Goal: Information Seeking & Learning: Find specific fact

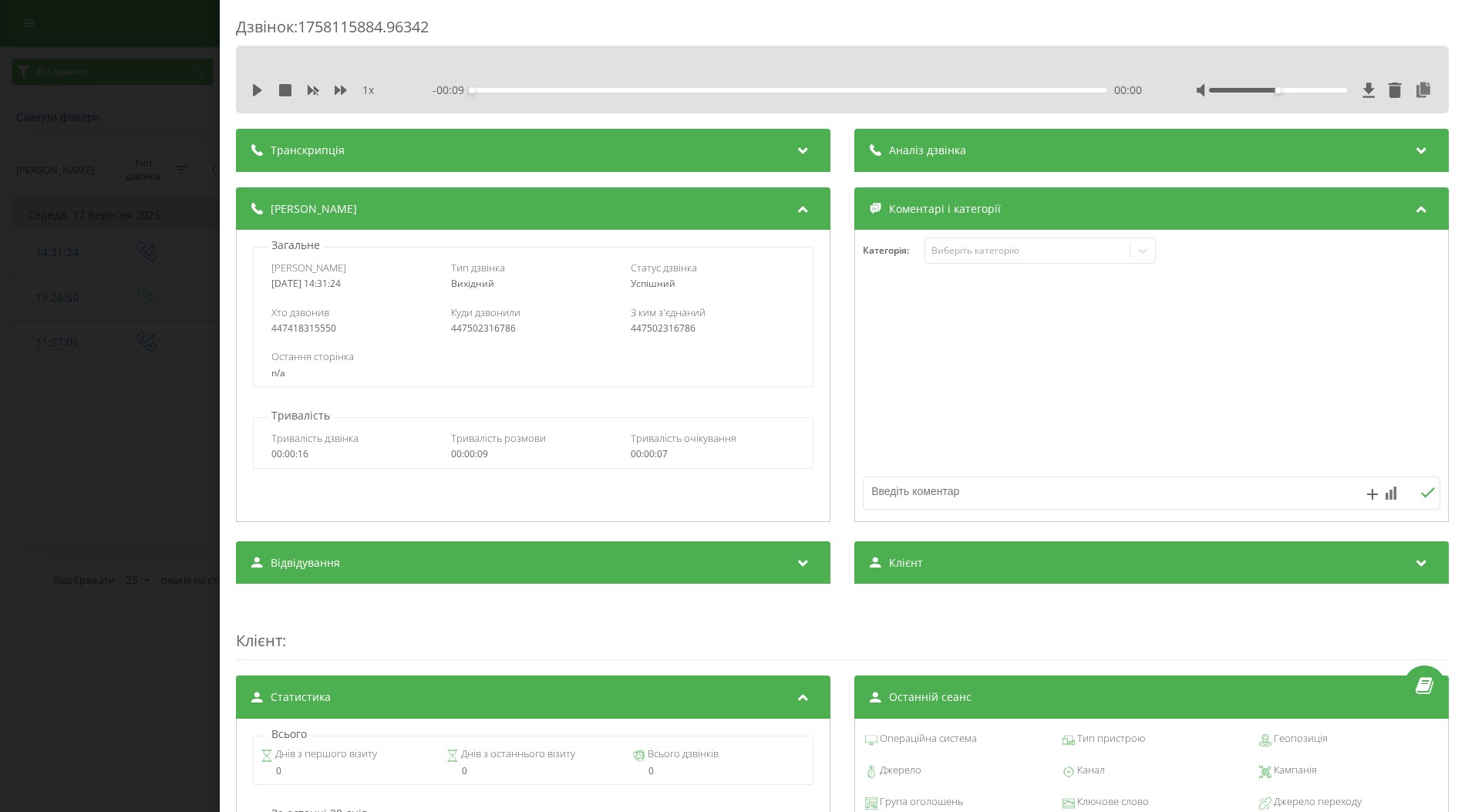
click at [151, 211] on div "Дзвінок : 1758115884.96342 1 x - 00:09 00:00 00:00 Транскрипція Для AI-аналізу …" at bounding box center [732, 406] width 1465 height 812
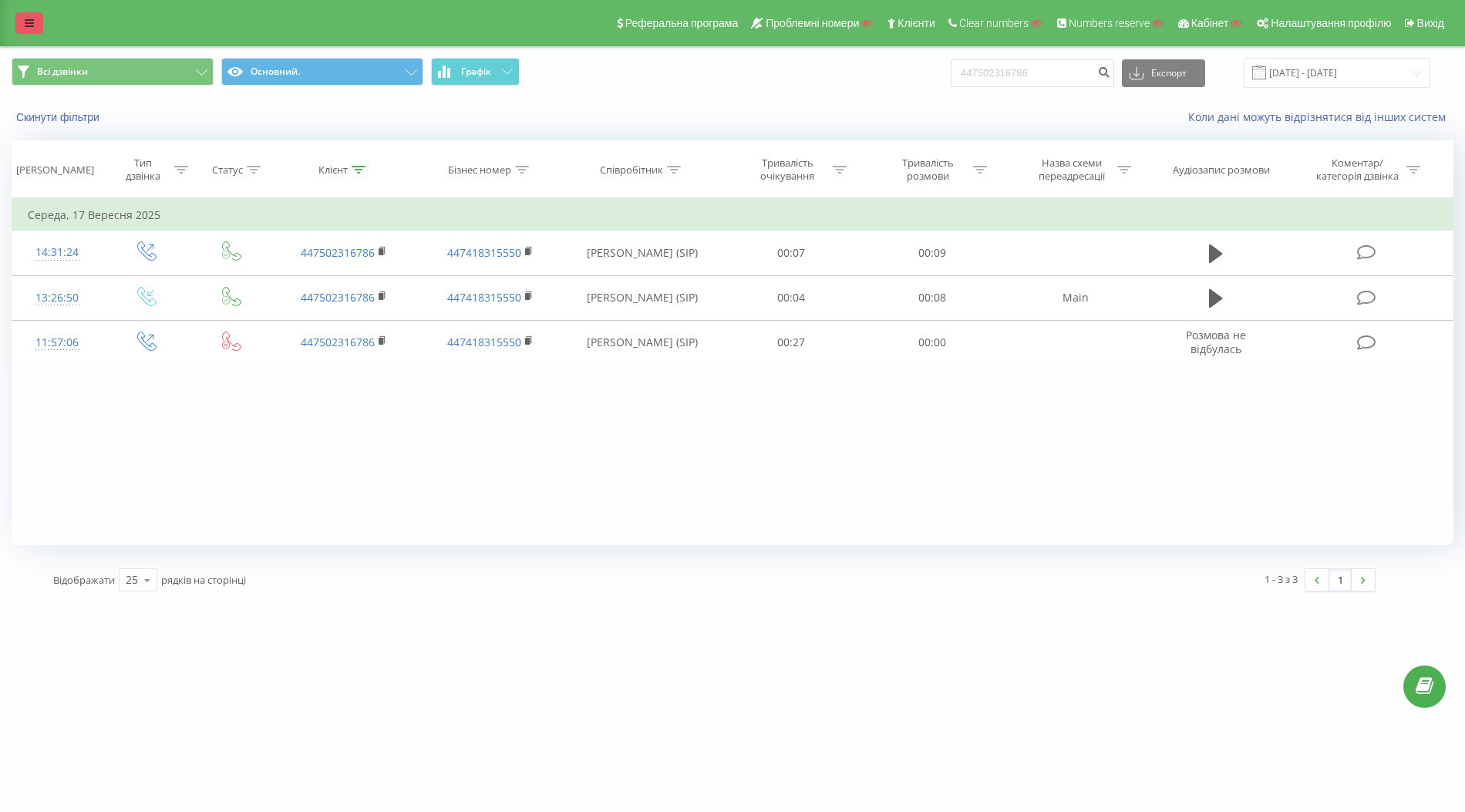
click at [30, 28] on icon at bounding box center [29, 22] width 10 height 11
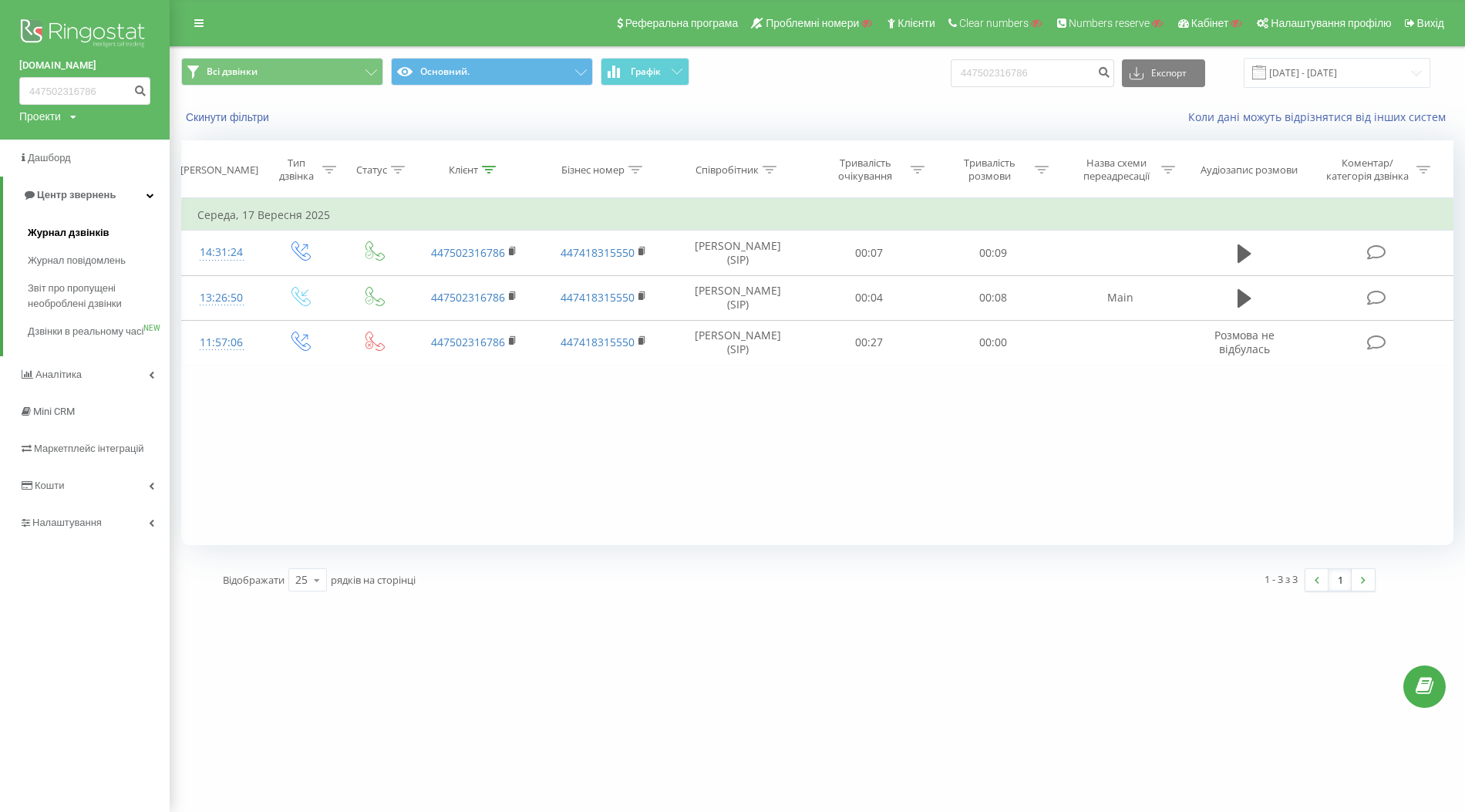
click at [66, 230] on span "Журнал дзвінків" at bounding box center [69, 233] width 81 height 16
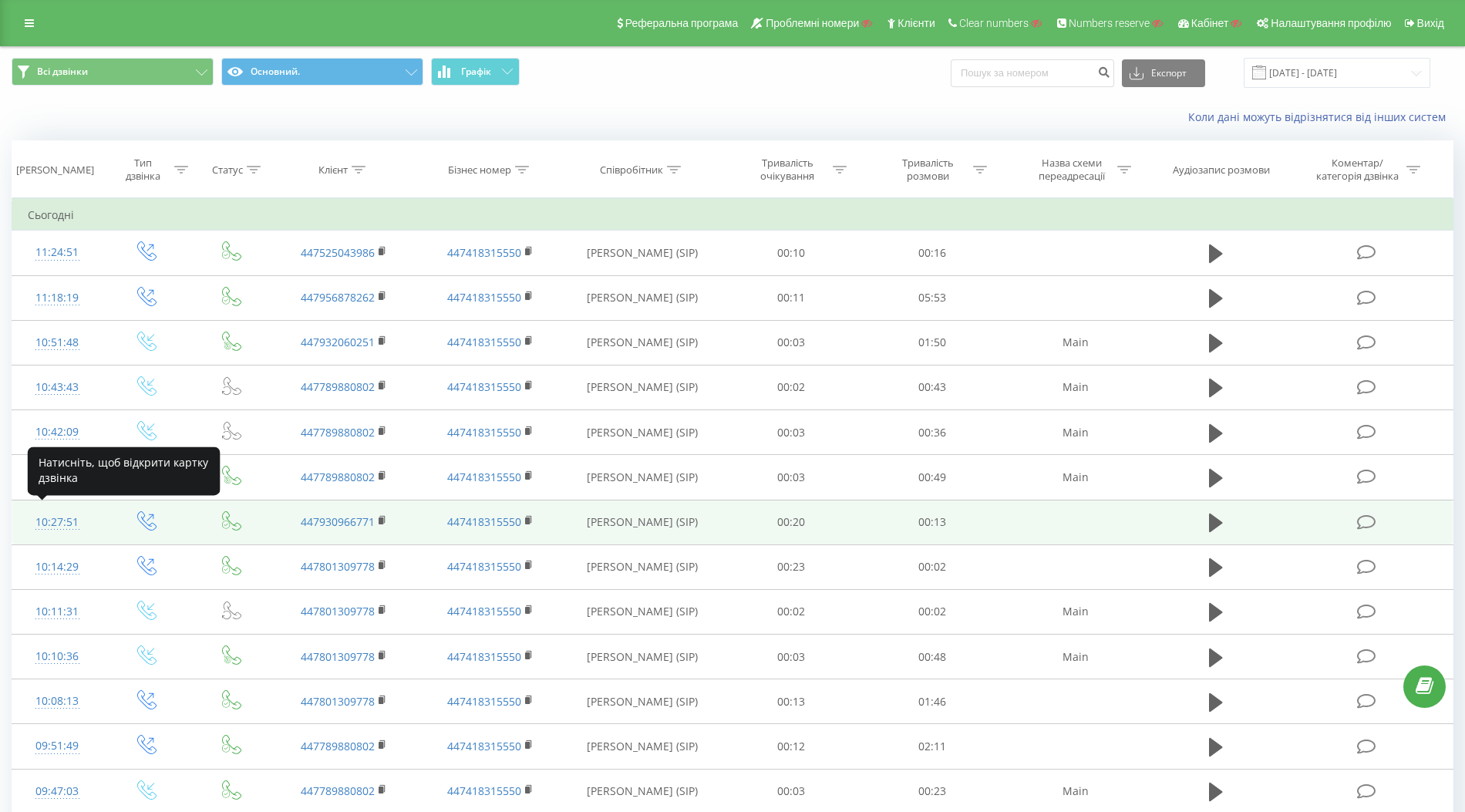
click at [55, 516] on div "10:27:51" at bounding box center [57, 522] width 58 height 30
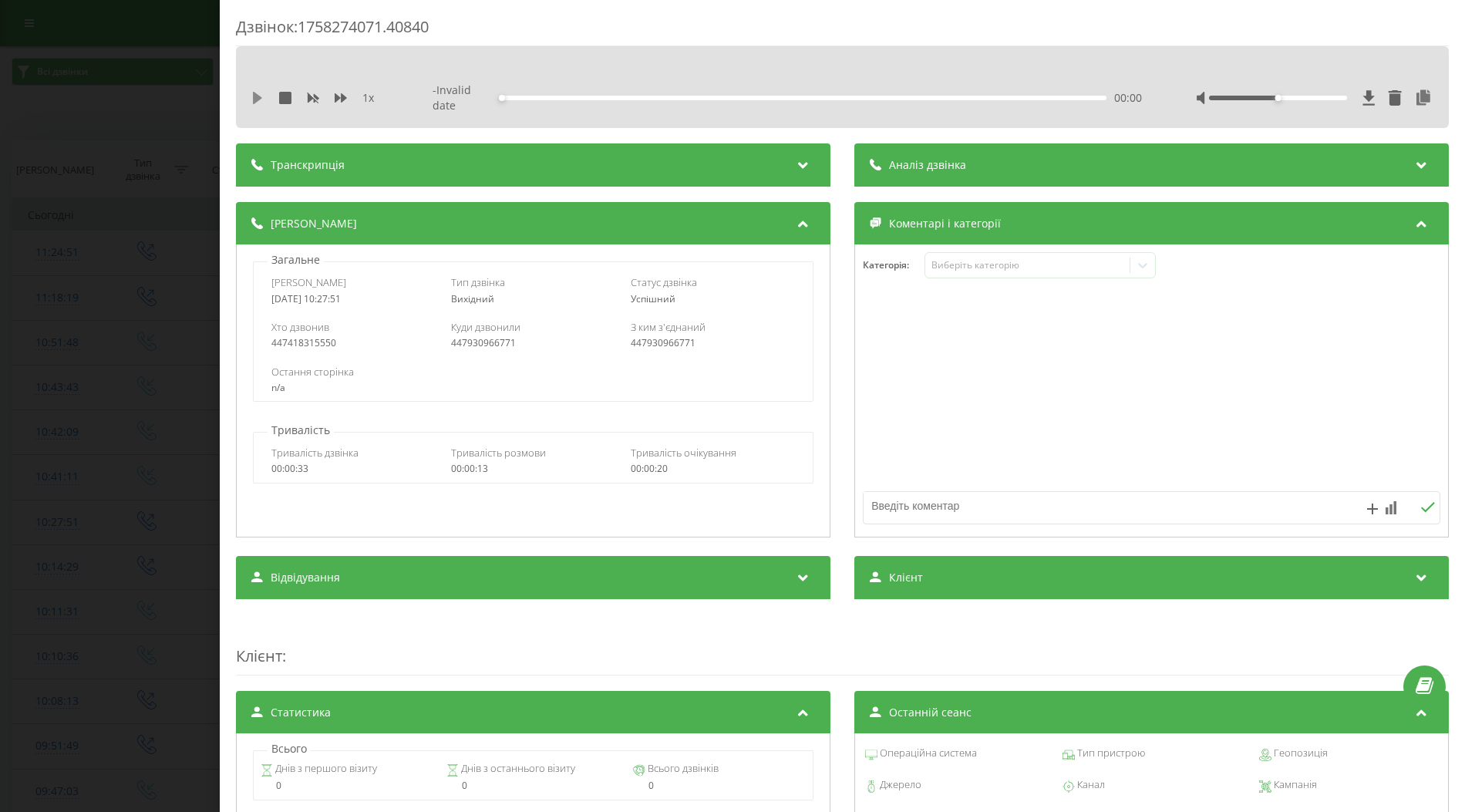
click at [255, 96] on icon at bounding box center [258, 98] width 10 height 13
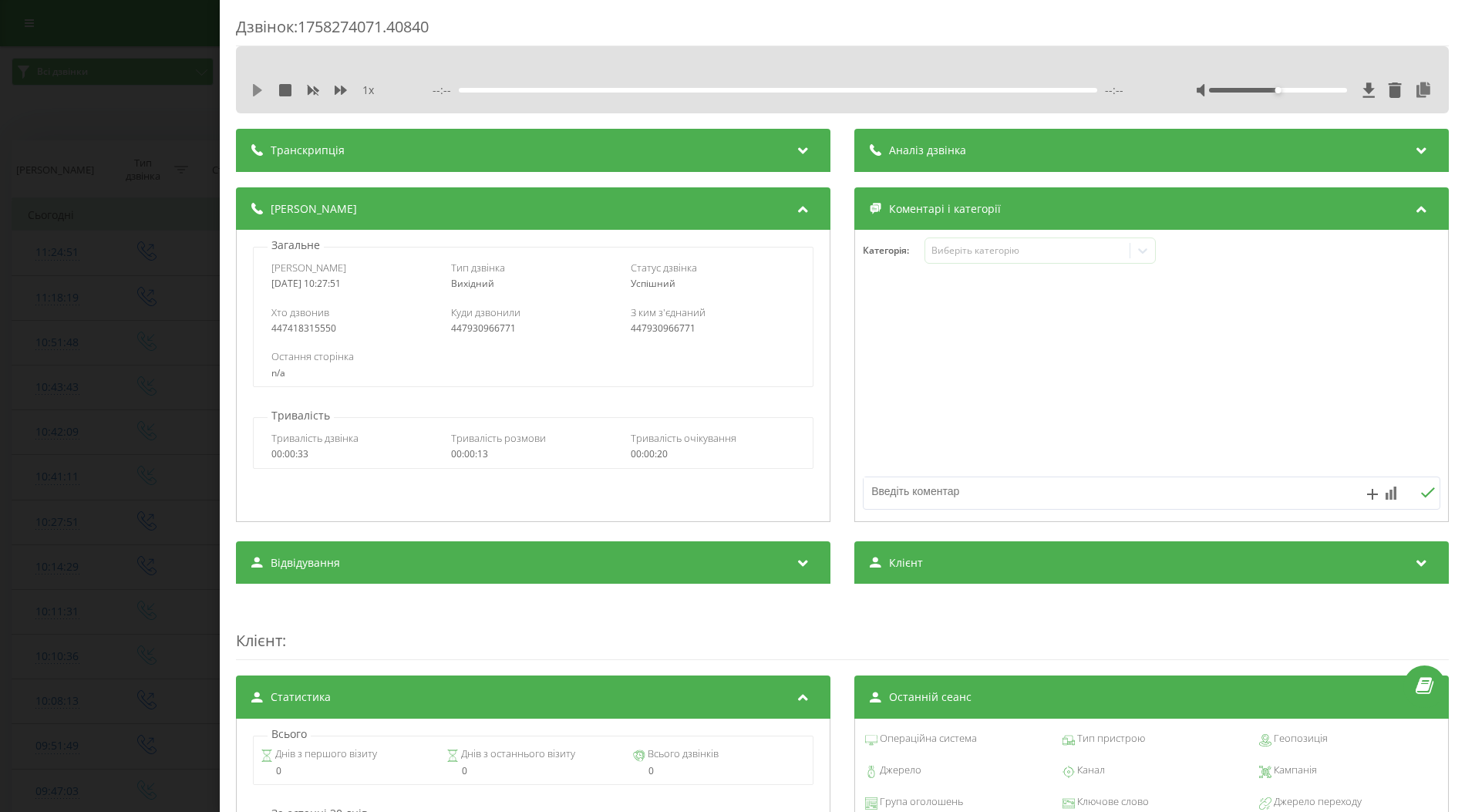
click at [257, 89] on icon at bounding box center [258, 90] width 10 height 13
click at [137, 269] on div "Дзвінок : 1758274071.40840 1 x --:-- --:-- Транскрипція Для AI-аналізу майбутні…" at bounding box center [732, 406] width 1465 height 812
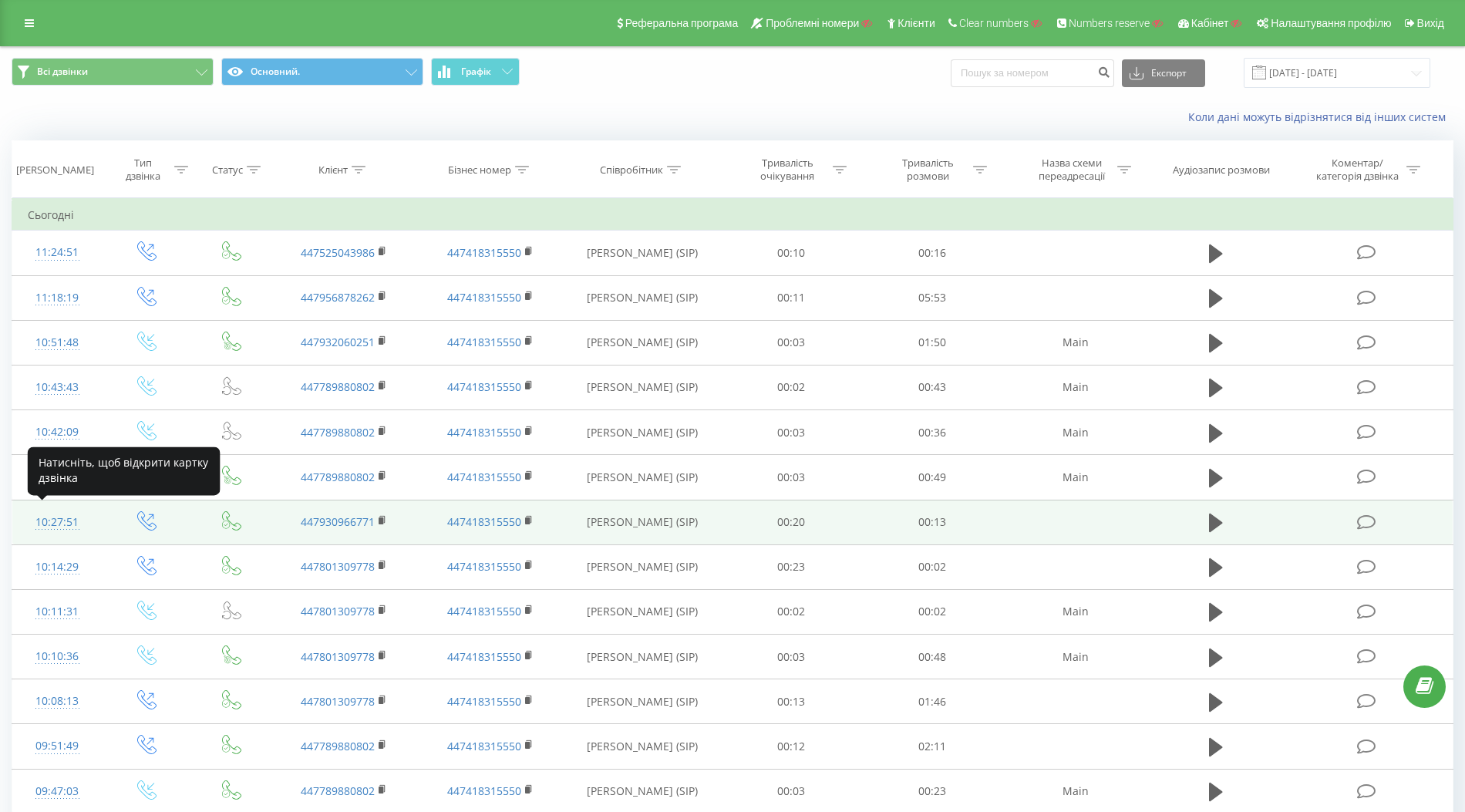
click at [56, 516] on div "10:27:51" at bounding box center [57, 522] width 58 height 30
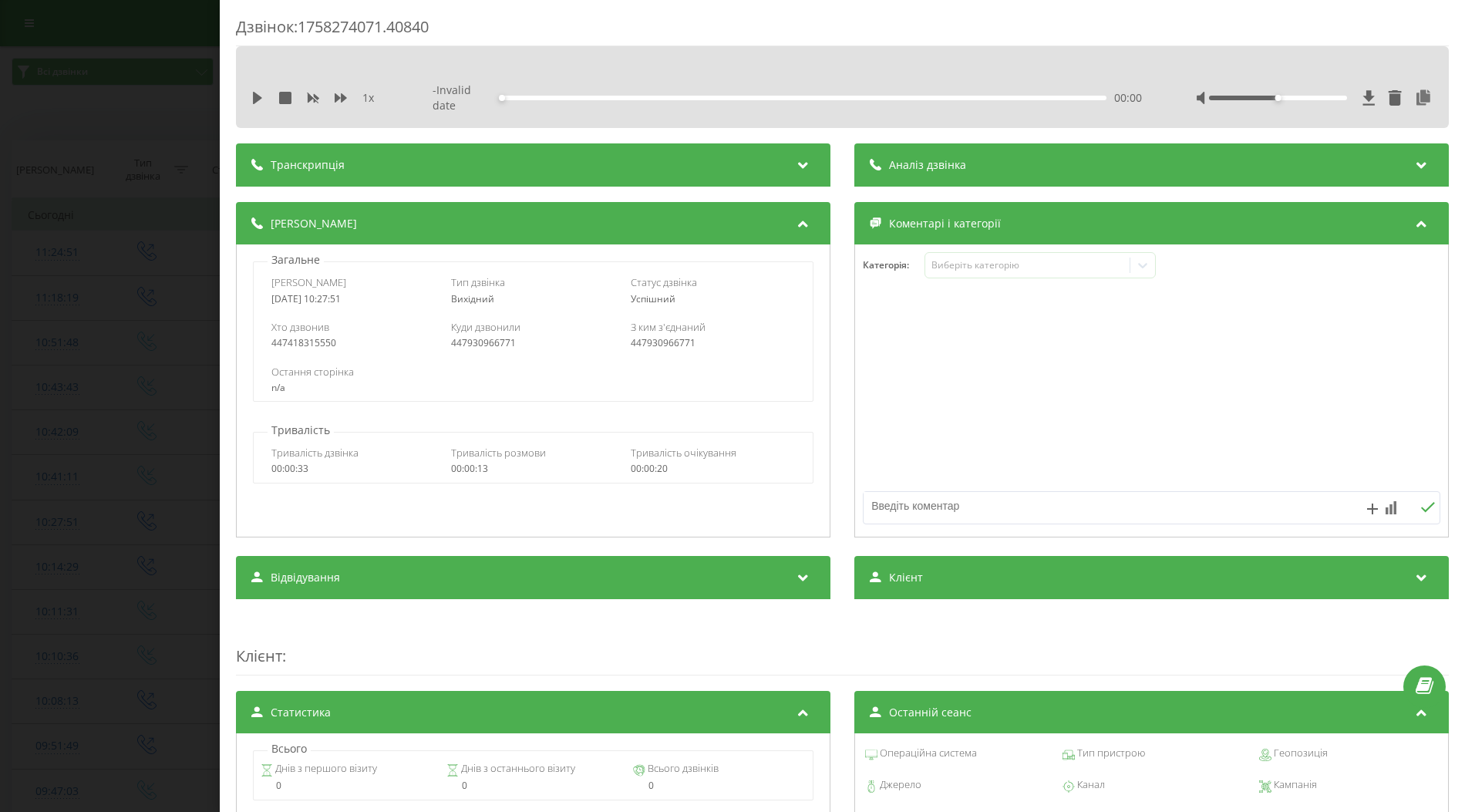
click at [253, 103] on div "1 x" at bounding box center [322, 98] width 142 height 16
click at [256, 98] on icon at bounding box center [258, 98] width 10 height 13
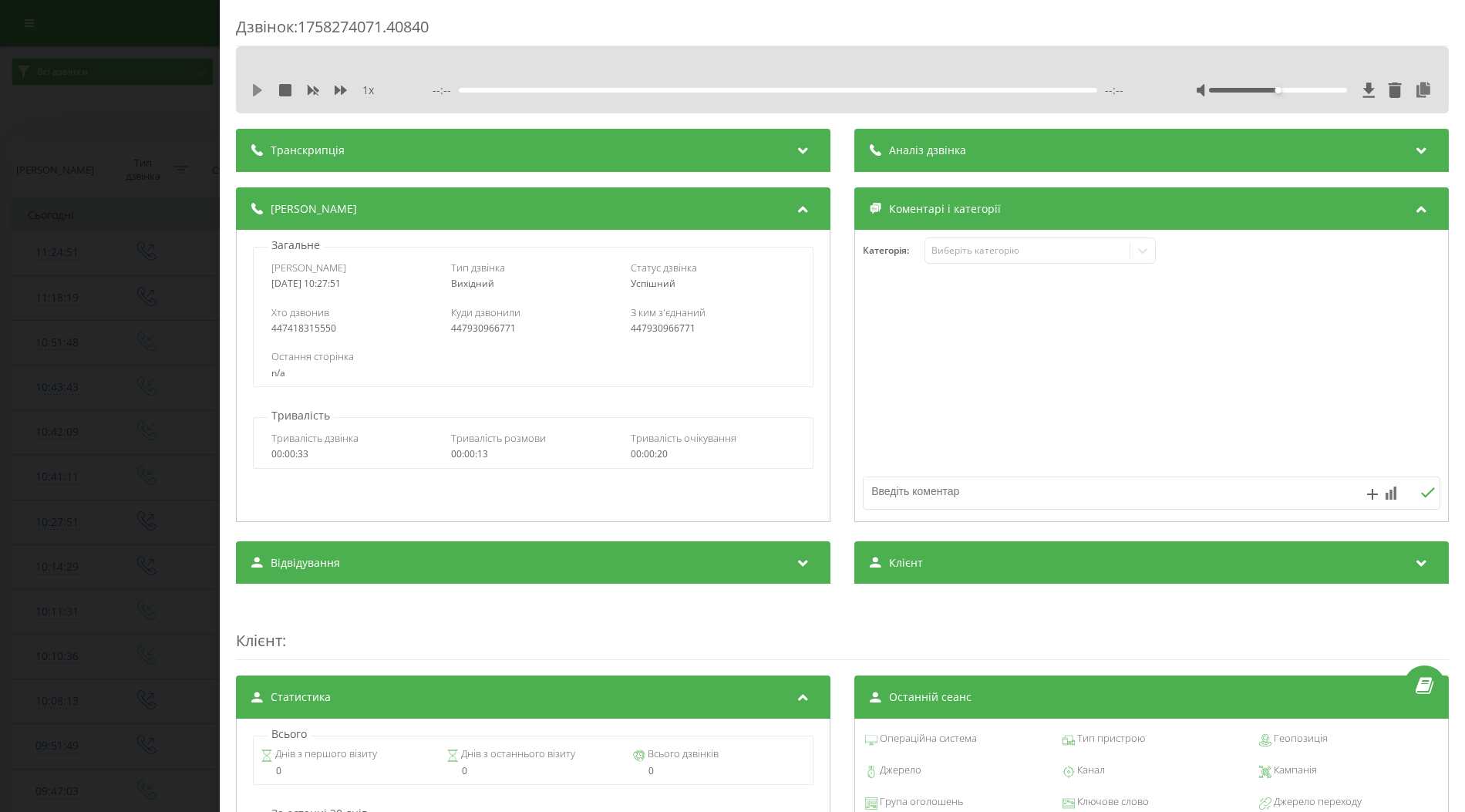
click at [254, 84] on icon at bounding box center [257, 90] width 13 height 13
click at [59, 311] on div "Дзвінок : 1758274071.40840 1 x --:-- --:-- Транскрипція Для AI-аналізу майбутні…" at bounding box center [732, 406] width 1465 height 812
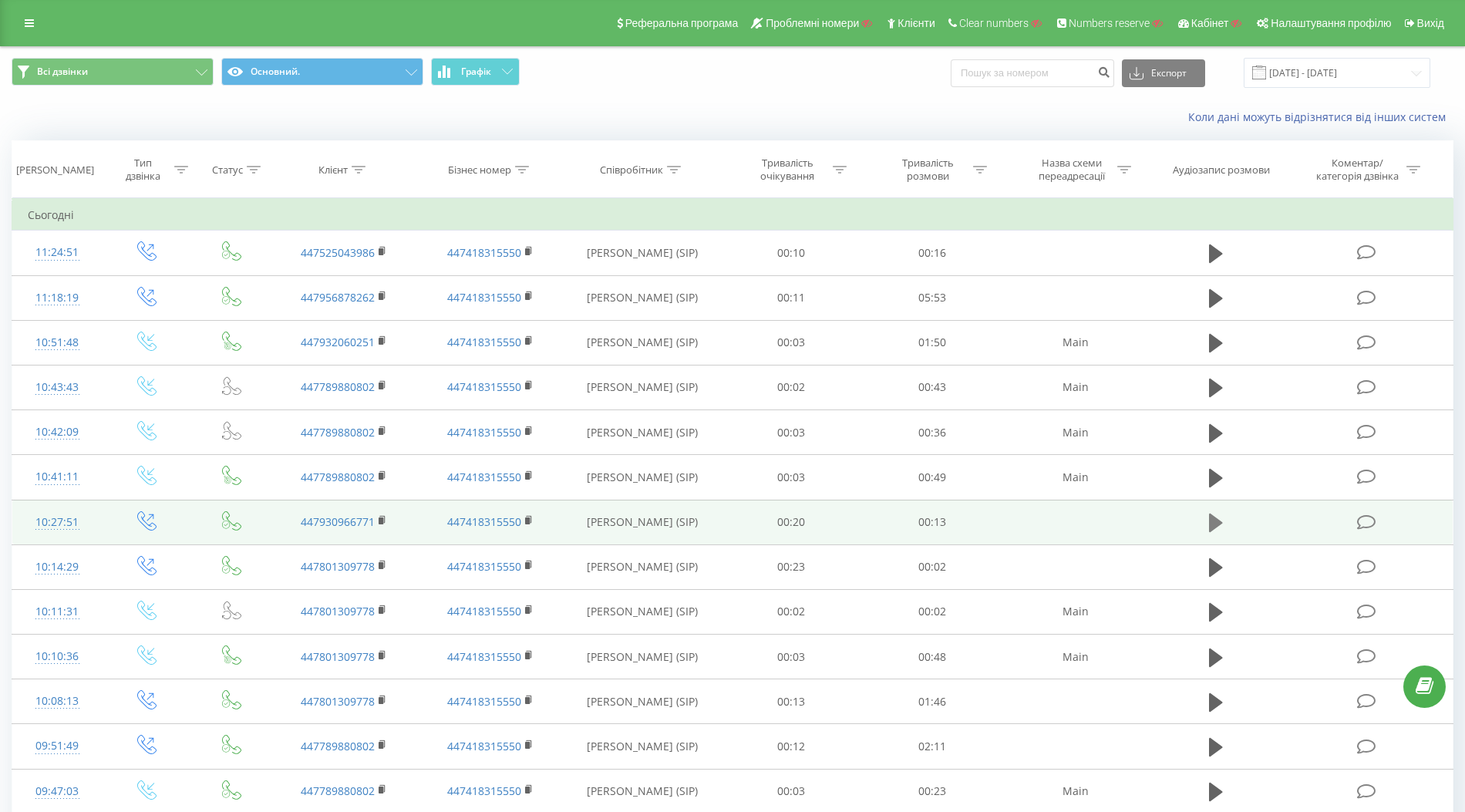
click at [1219, 519] on icon at bounding box center [1216, 522] width 14 height 18
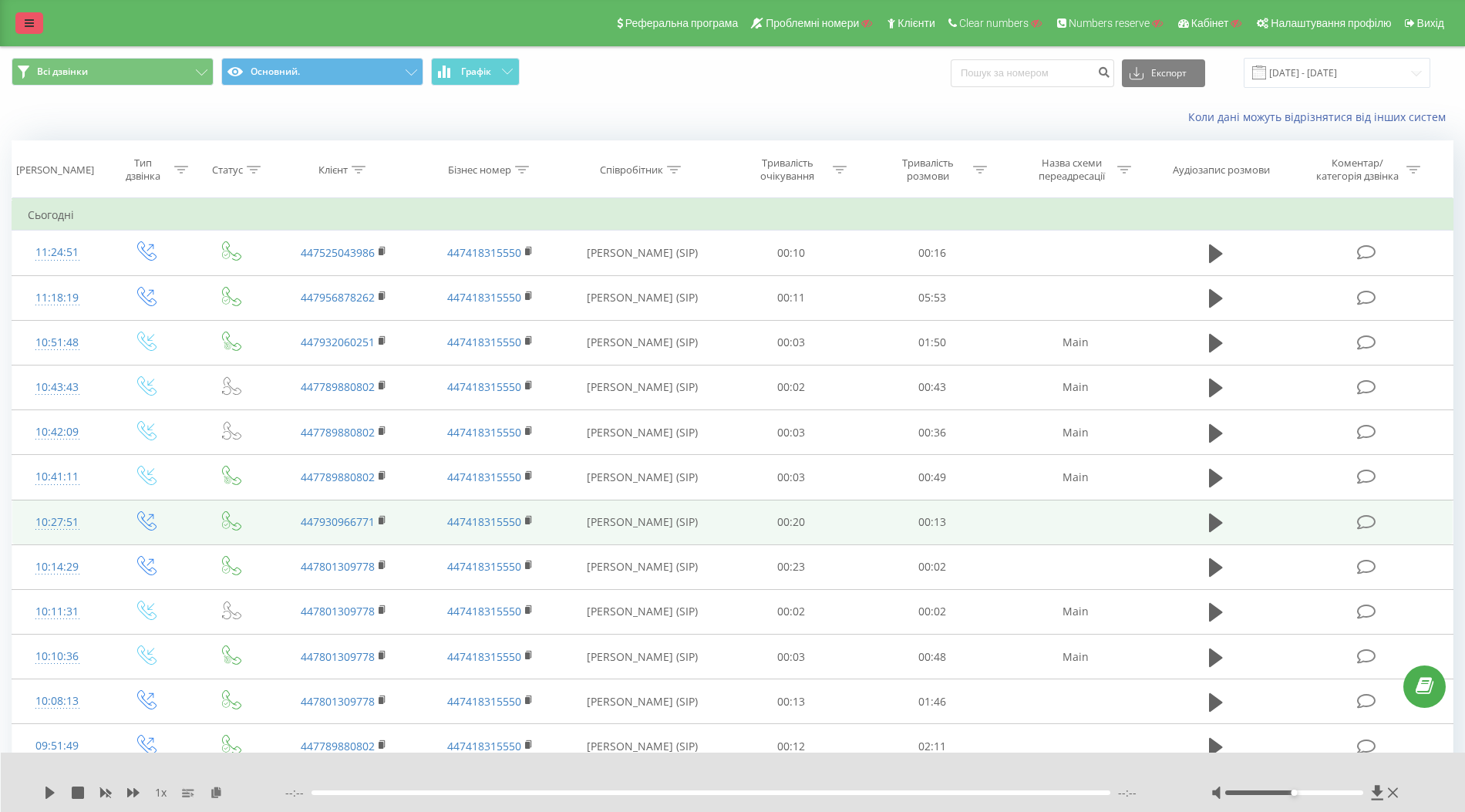
click at [19, 27] on link at bounding box center [29, 23] width 28 height 21
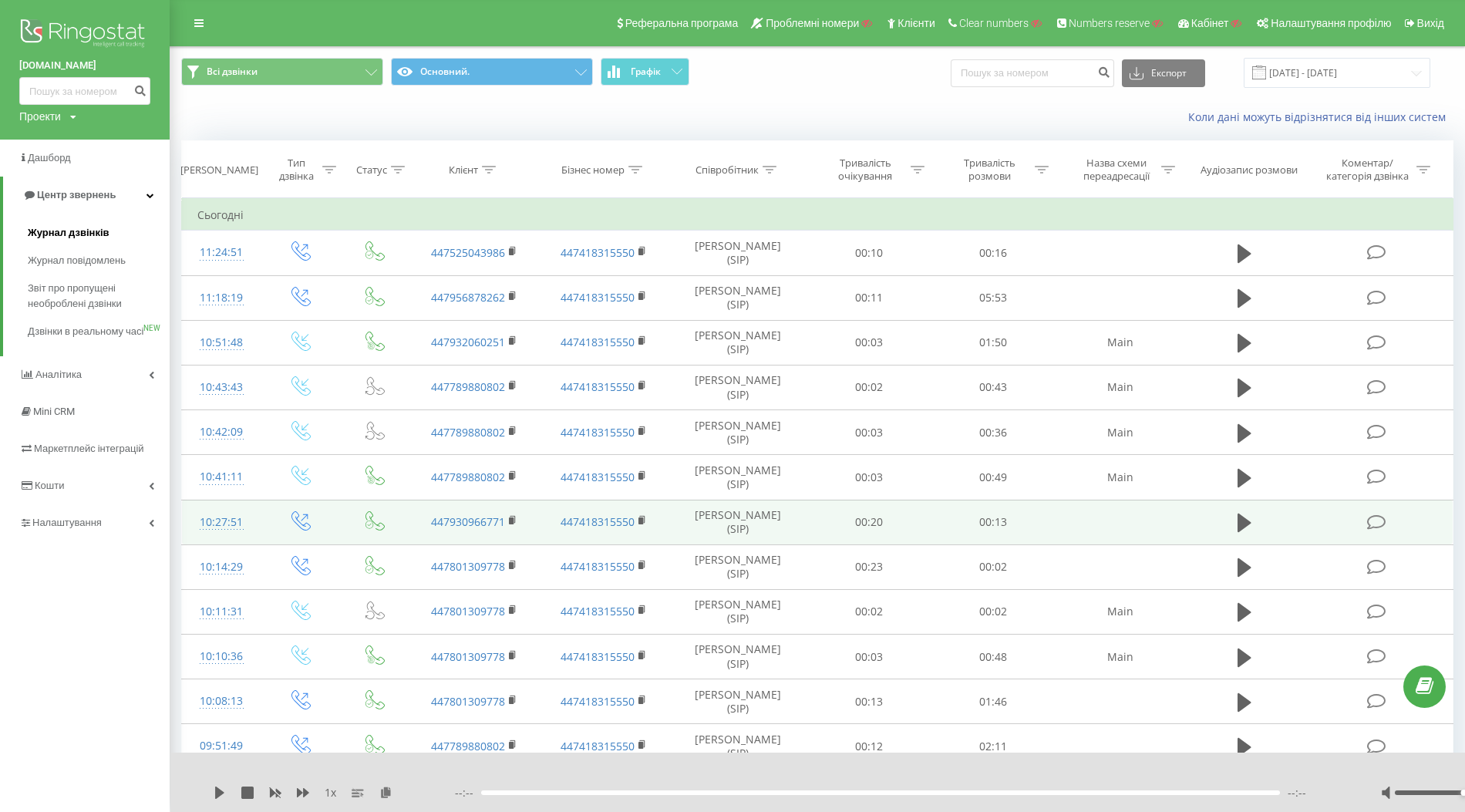
click at [63, 233] on span "Журнал дзвінків" at bounding box center [69, 233] width 81 height 16
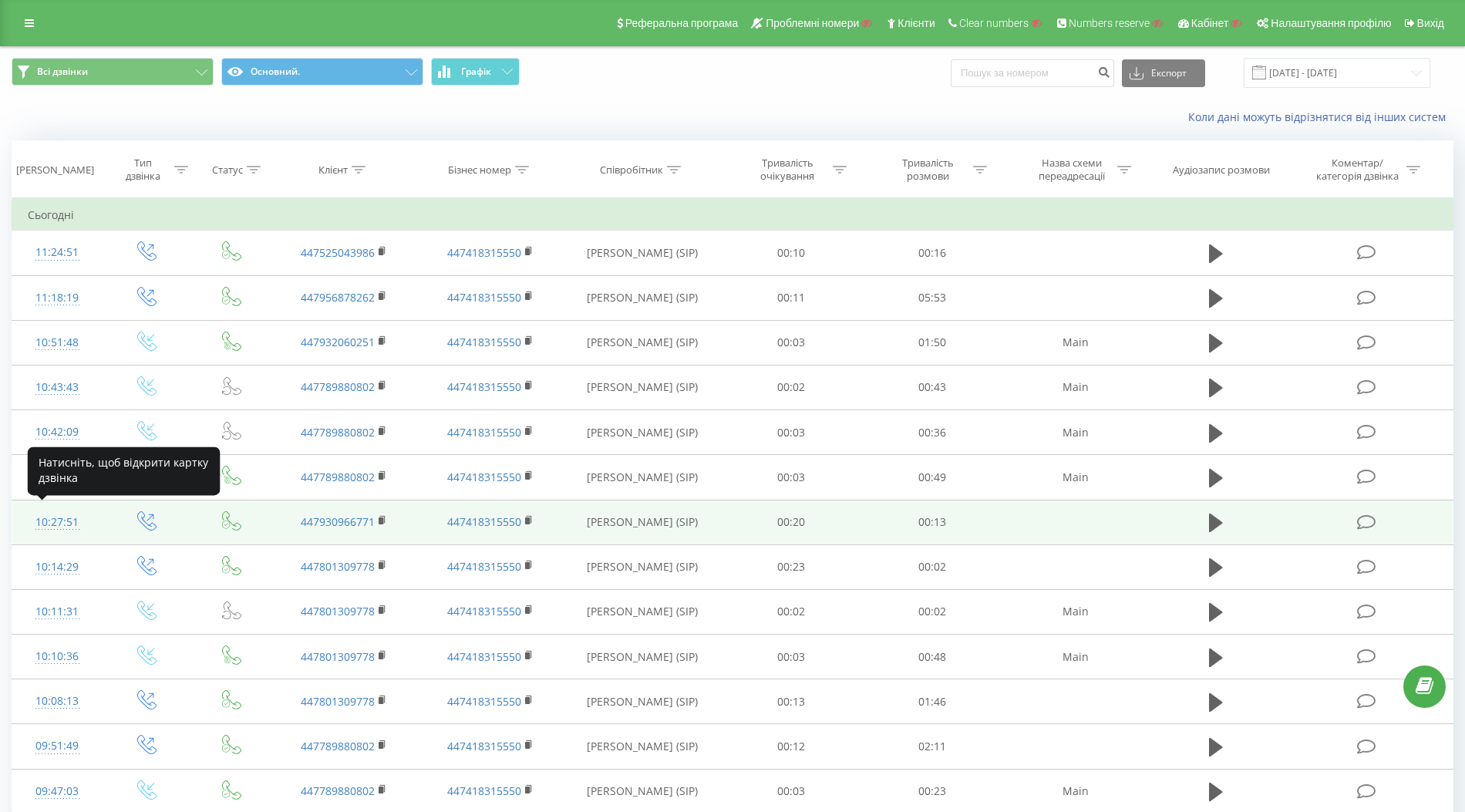
click at [53, 519] on div "10:27:51" at bounding box center [57, 522] width 58 height 30
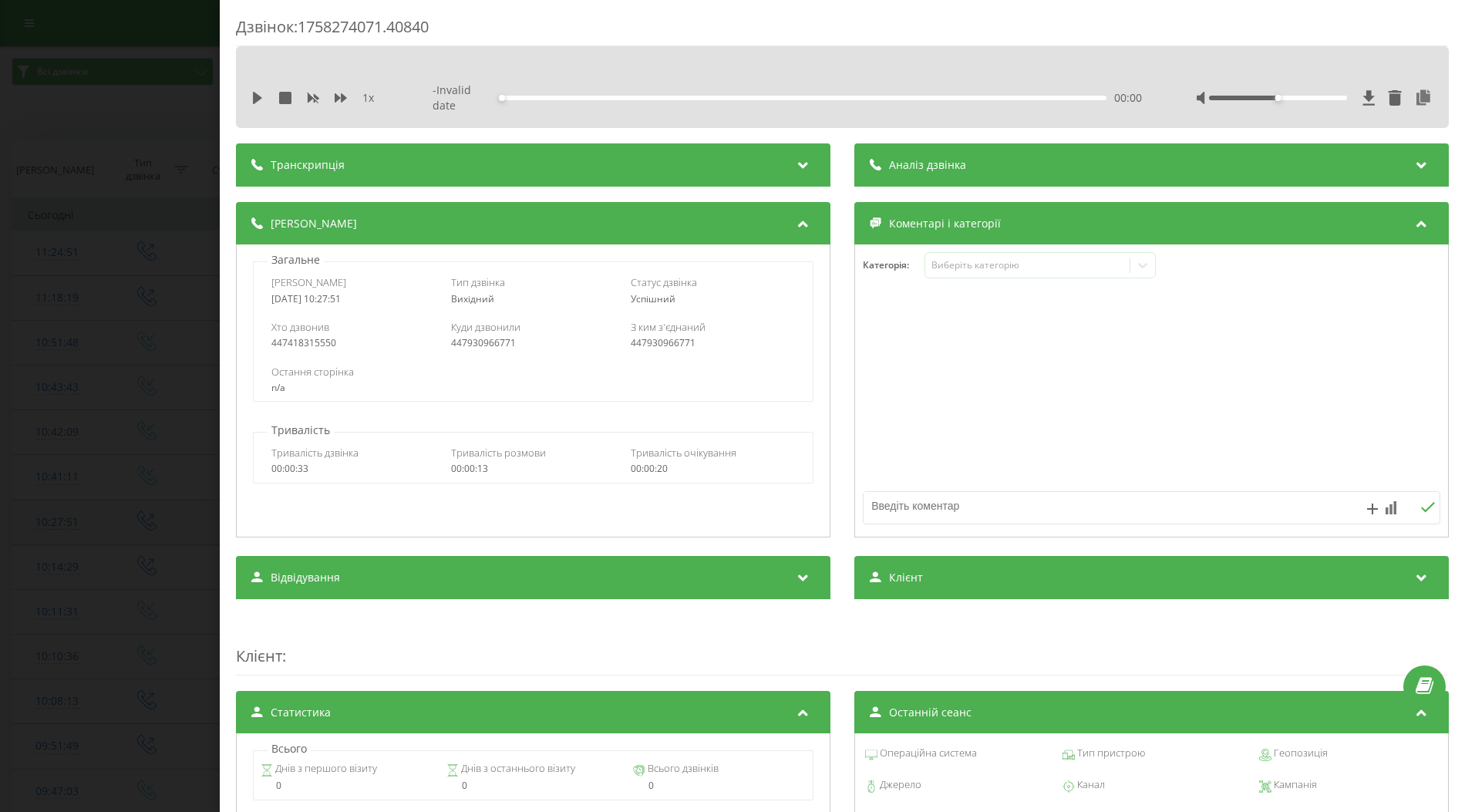
click at [53, 519] on div "Дзвінок : 1758274071.40840 1 x - Invalid date 00:00 00:00 Транскрипція Для AI-а…" at bounding box center [732, 406] width 1465 height 812
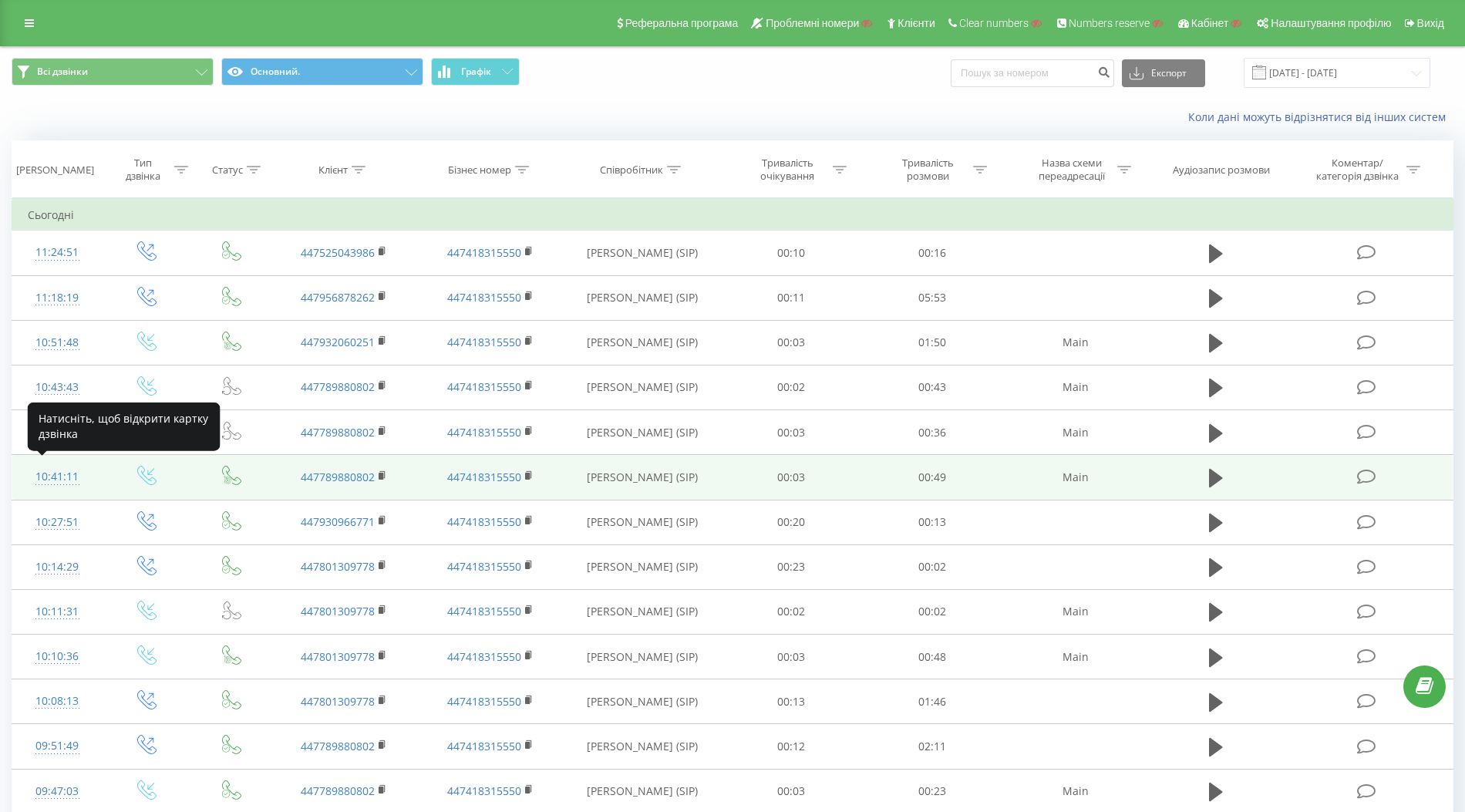
click at [59, 471] on div "10:41:11" at bounding box center [57, 476] width 58 height 30
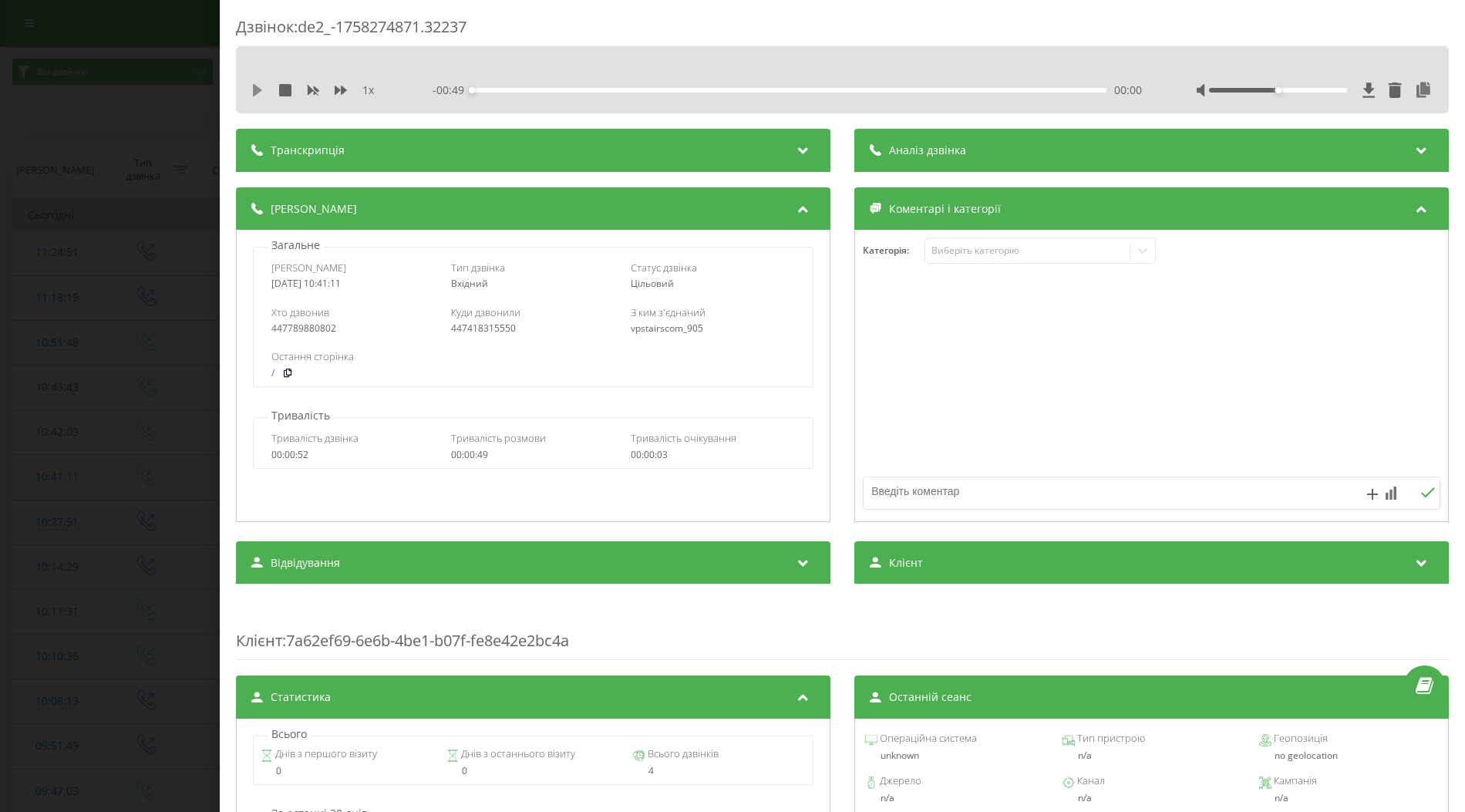
click at [259, 93] on icon at bounding box center [257, 90] width 13 height 13
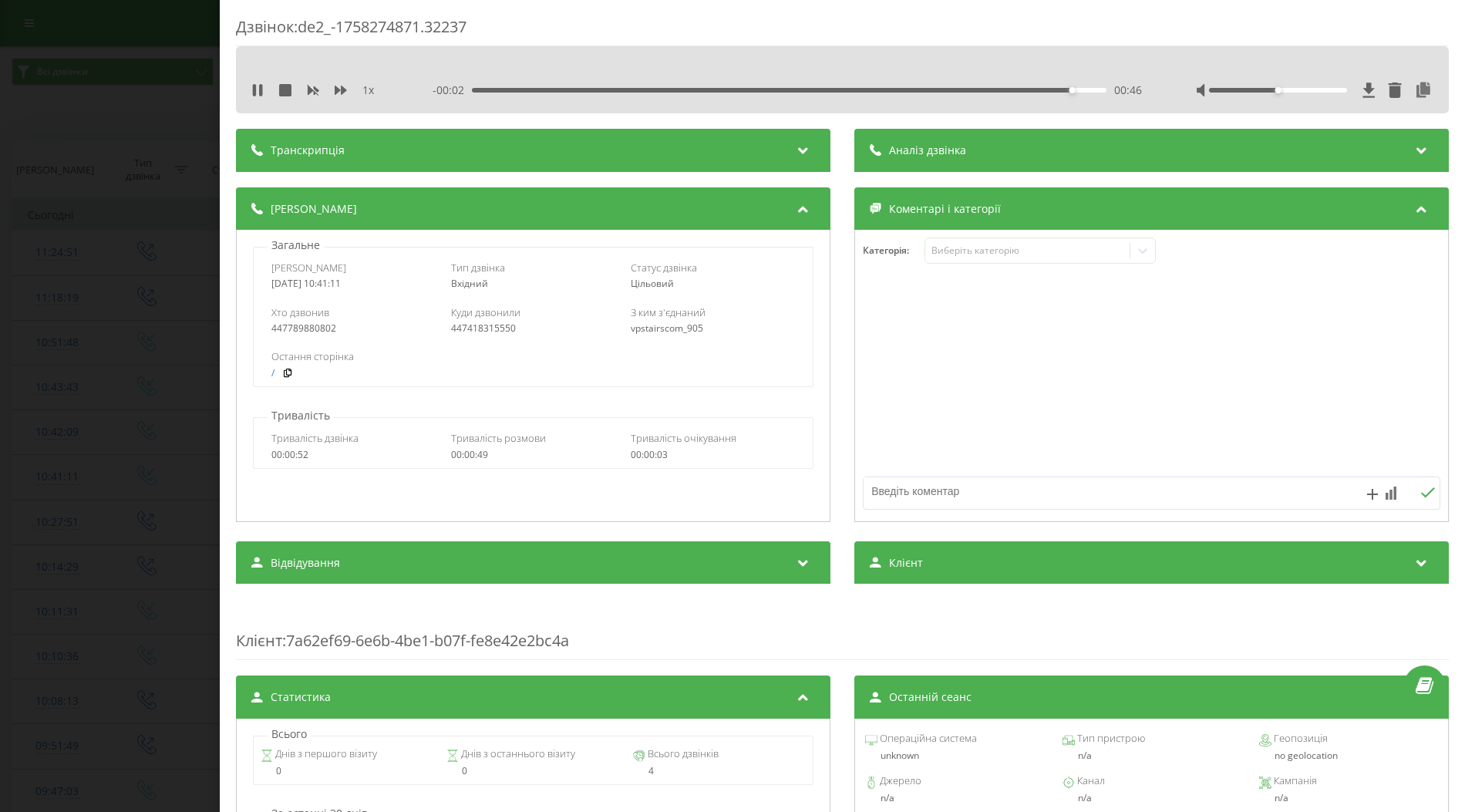
click at [93, 362] on div "Дзвінок : de2_-1758274871.32237 1 x - 00:02 00:46 00:46 Транскрипція Для AI-ана…" at bounding box center [732, 406] width 1465 height 812
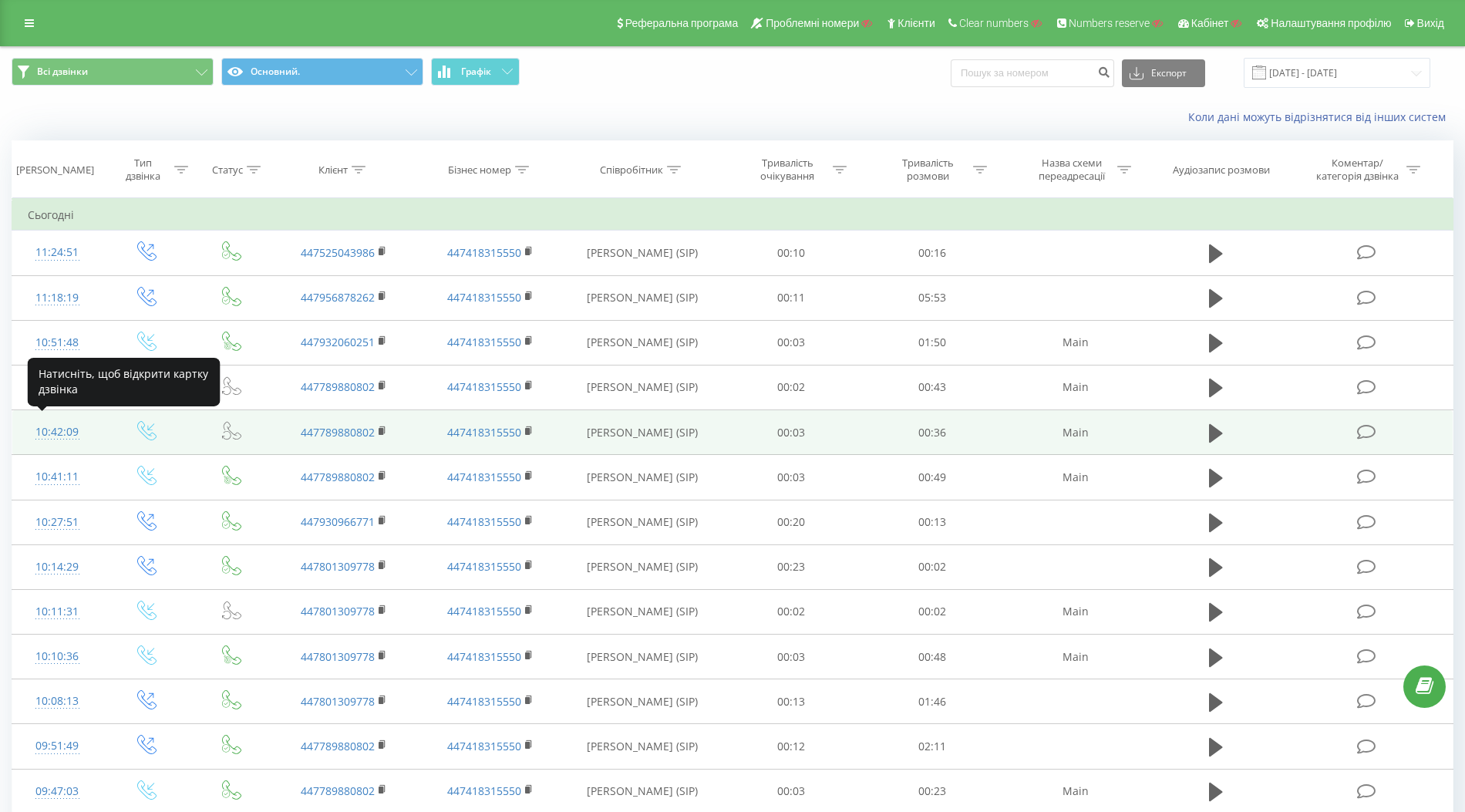
click at [61, 432] on div "10:42:09" at bounding box center [57, 432] width 58 height 30
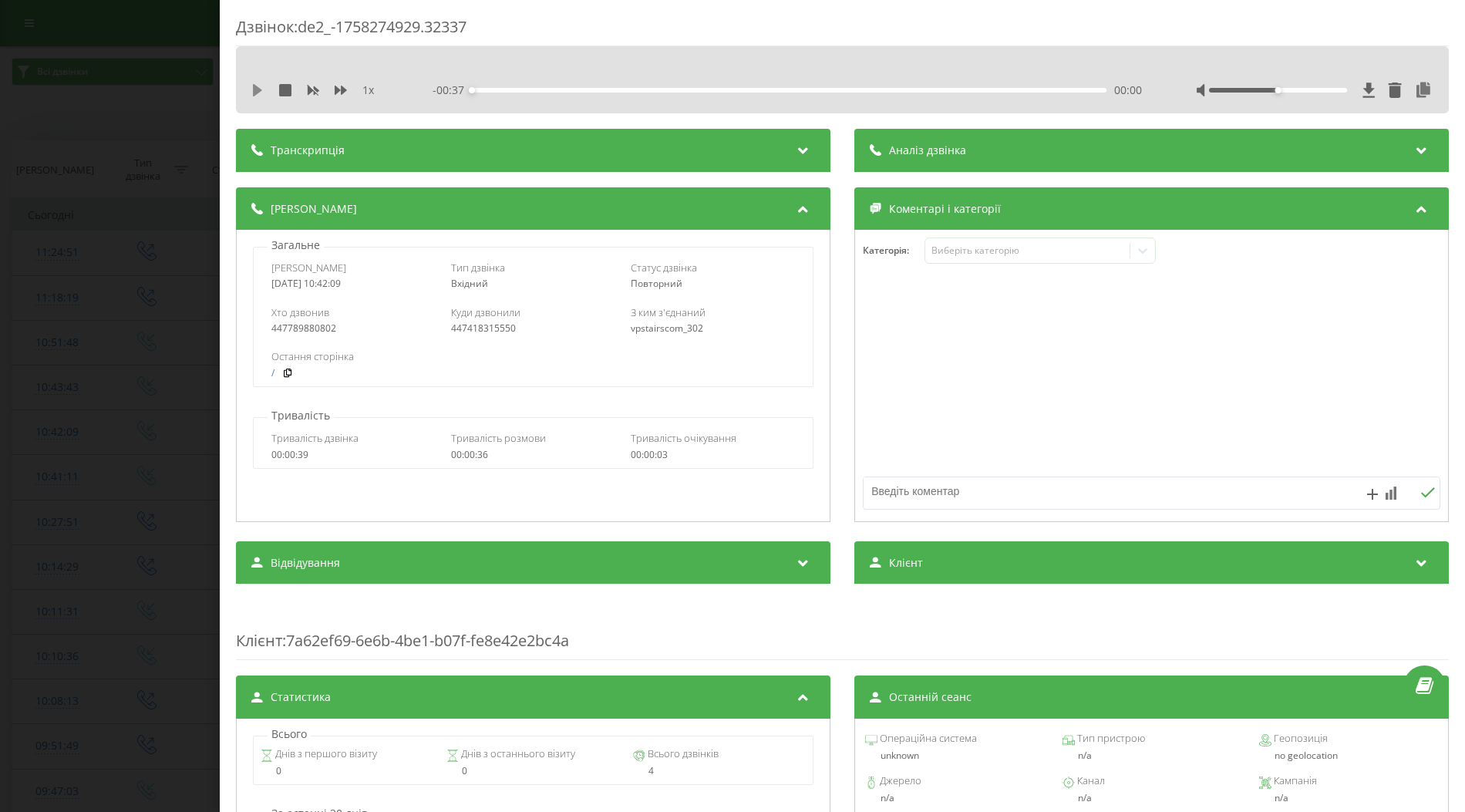
click at [254, 86] on icon at bounding box center [258, 90] width 10 height 13
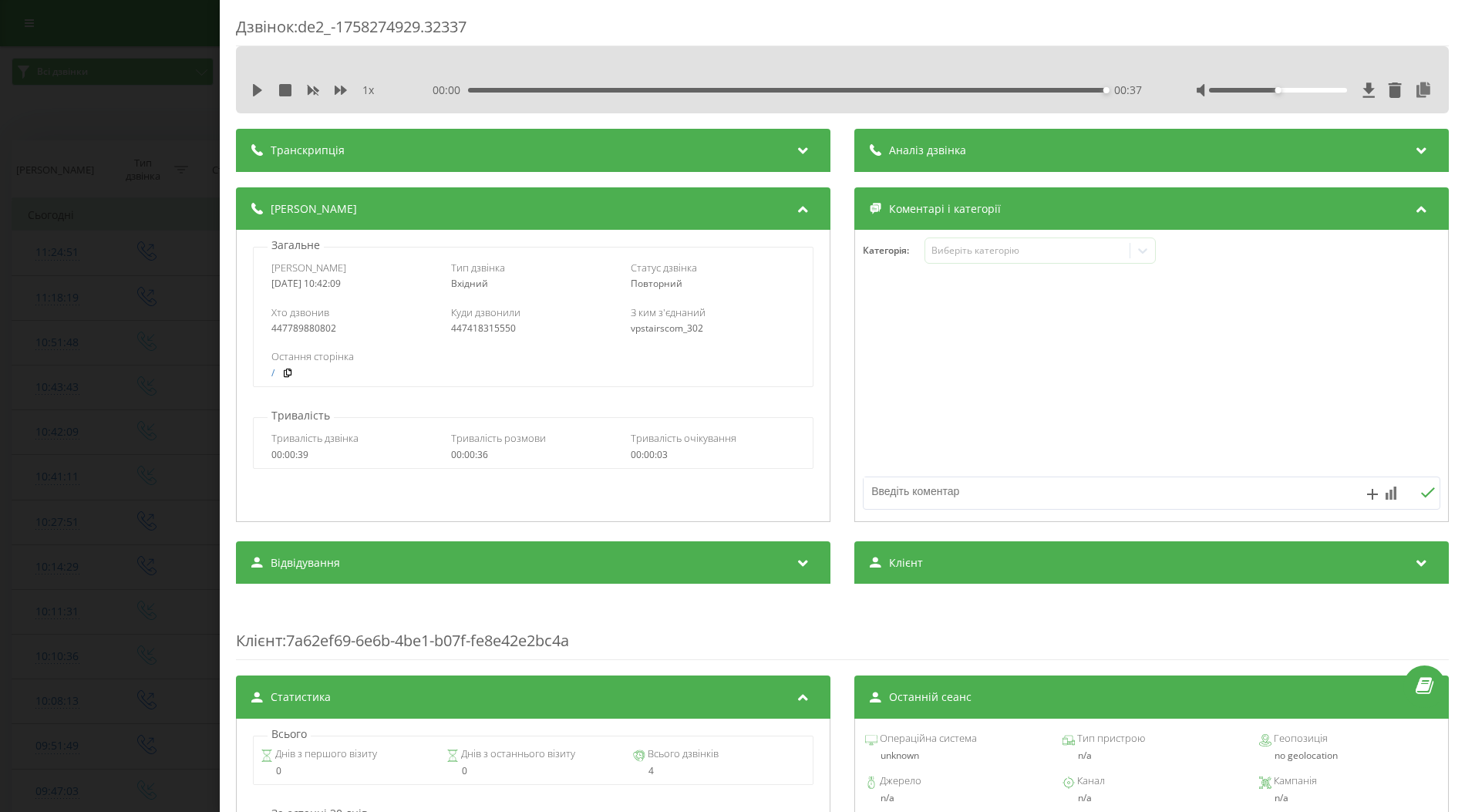
click at [125, 284] on div "Дзвінок : de2_-1758274929.32337 1 x 00:00 00:37 00:37 Транскрипція Для AI-аналі…" at bounding box center [732, 406] width 1465 height 812
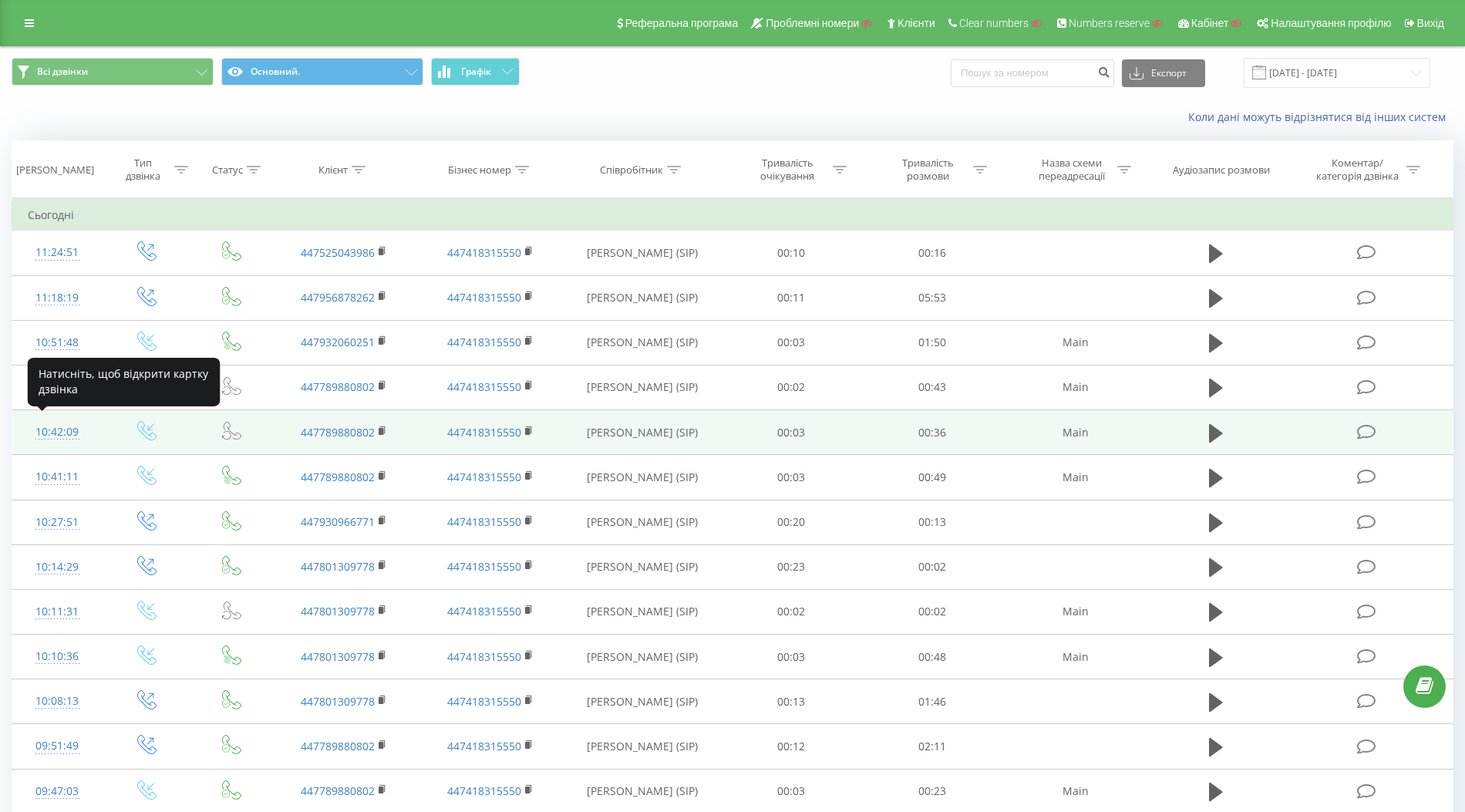
click at [59, 426] on div "10:42:09" at bounding box center [57, 432] width 58 height 30
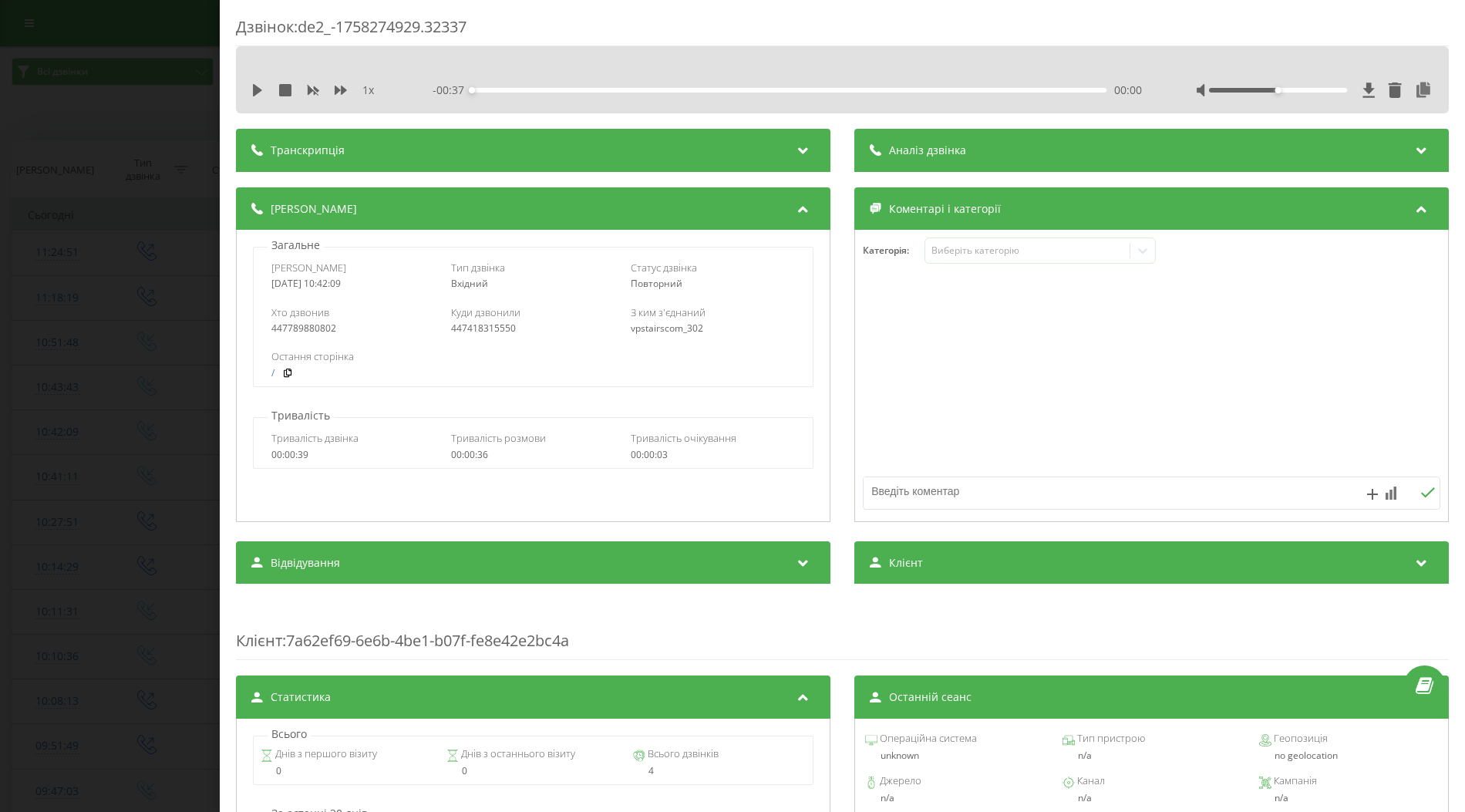
click at [265, 86] on div "1 x" at bounding box center [322, 90] width 142 height 16
click at [254, 88] on icon at bounding box center [258, 90] width 10 height 13
click at [525, 82] on div "- 00:36 00:00 00:00" at bounding box center [787, 90] width 709 height 16
click at [537, 90] on div "00:01" at bounding box center [789, 90] width 635 height 5
click at [119, 438] on div "Дзвінок : de2_-1758274929.32337 1 x - 00:31 00:06 00:06 Транскрипція Для AI-ана…" at bounding box center [732, 406] width 1465 height 812
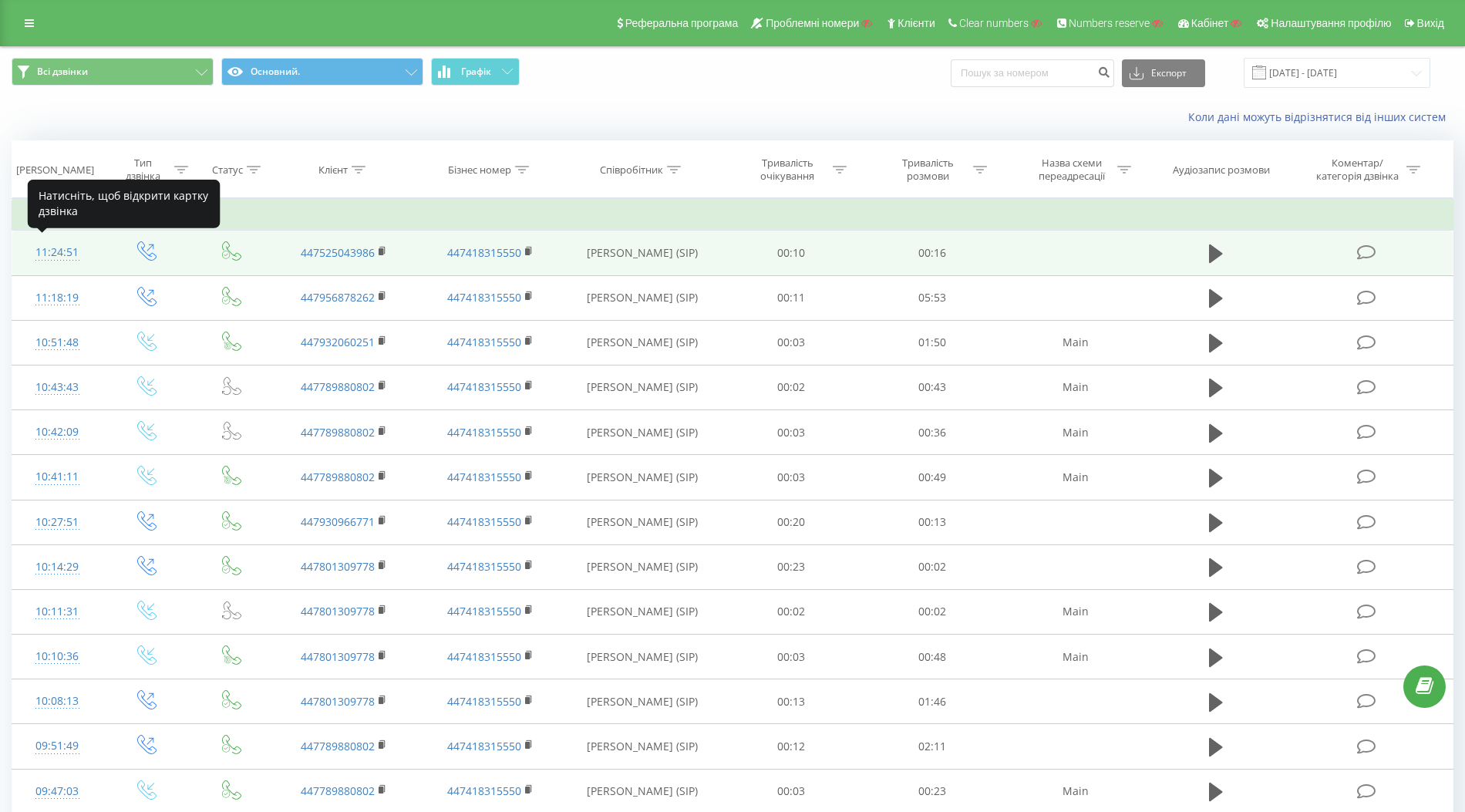
click at [55, 252] on div "11:24:51" at bounding box center [57, 252] width 58 height 30
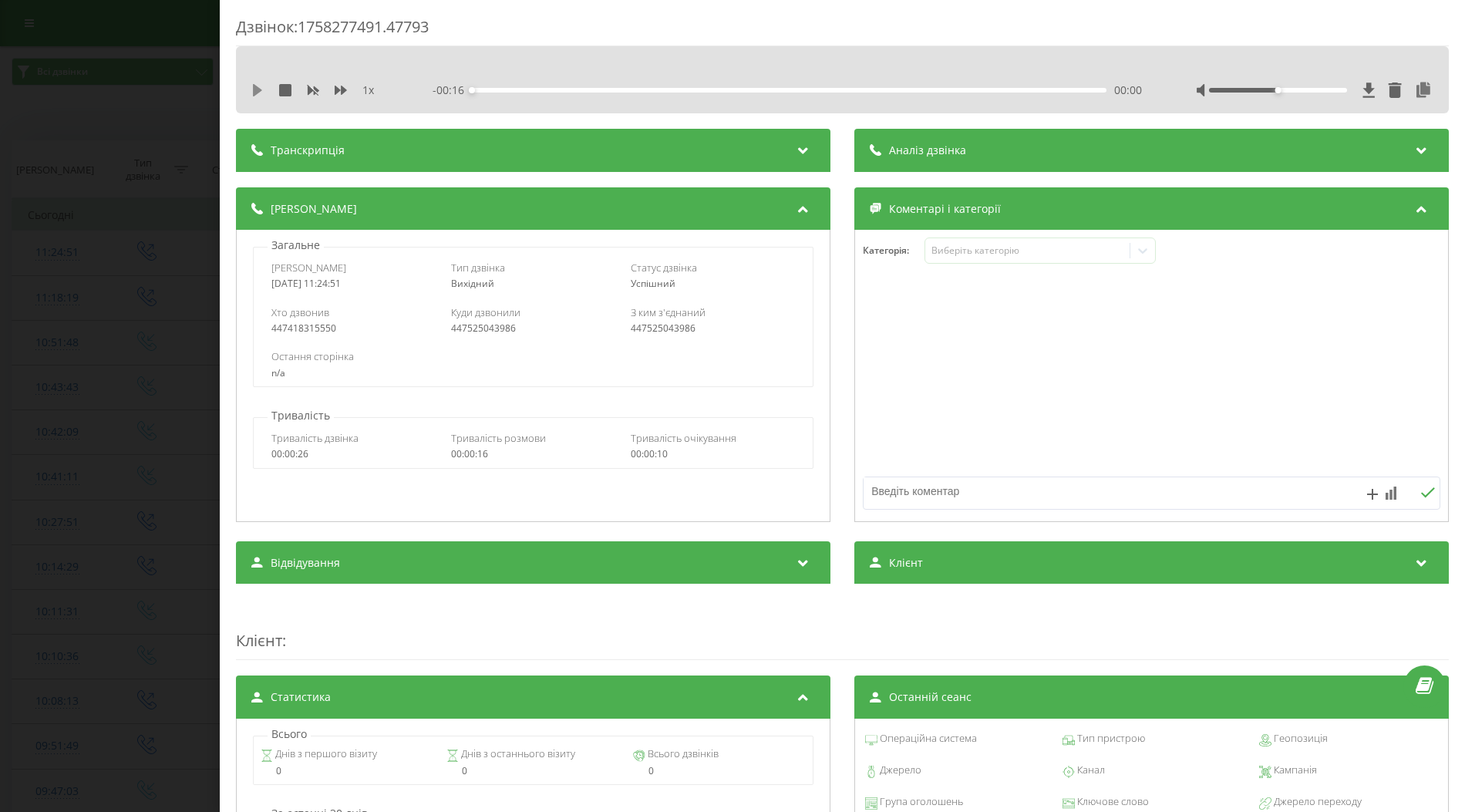
click at [256, 90] on icon at bounding box center [258, 90] width 10 height 13
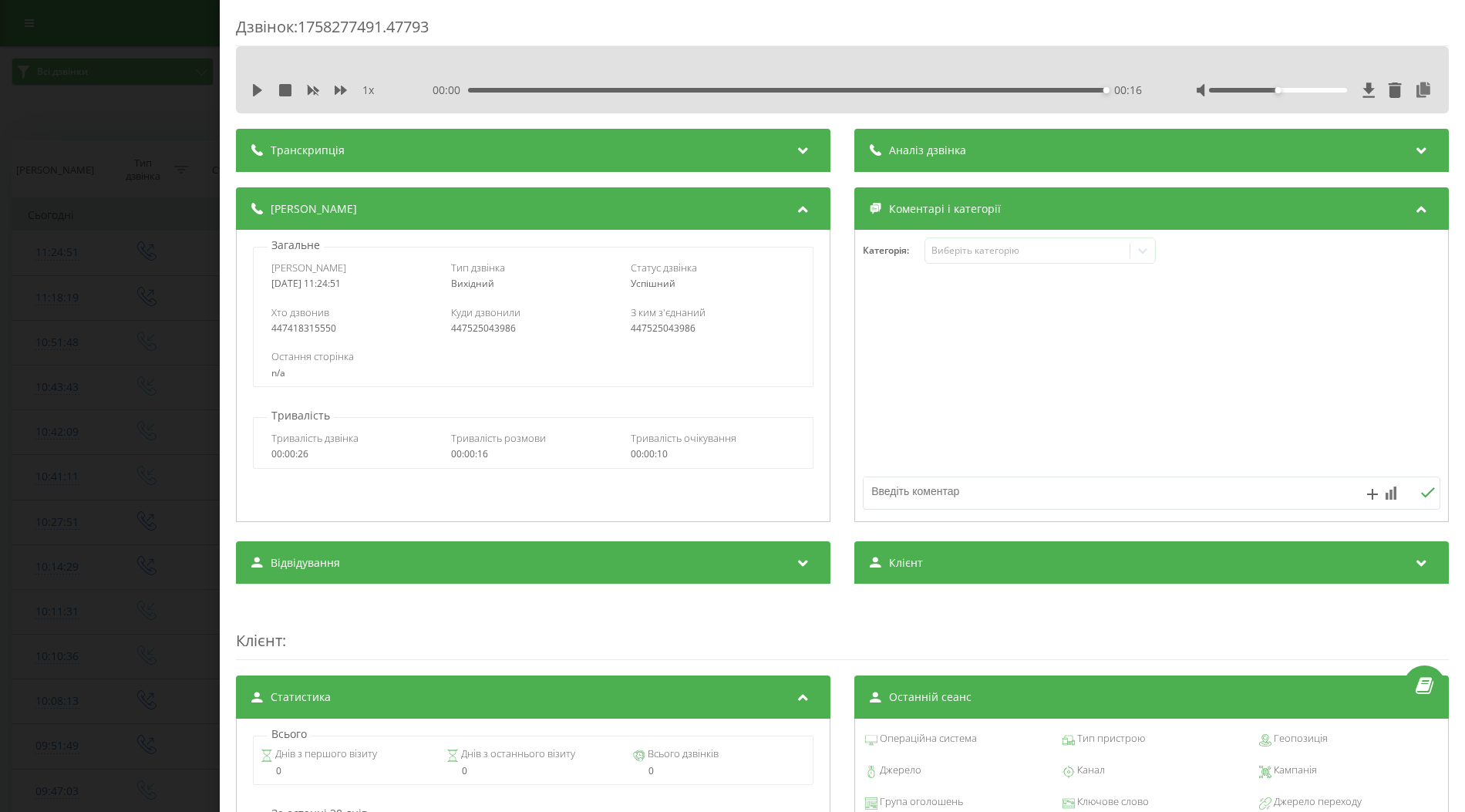
click at [153, 304] on div "Дзвінок : 1758277491.47793 1 x 00:00 00:16 00:16 Транскрипція Для AI-аналізу ма…" at bounding box center [732, 406] width 1465 height 812
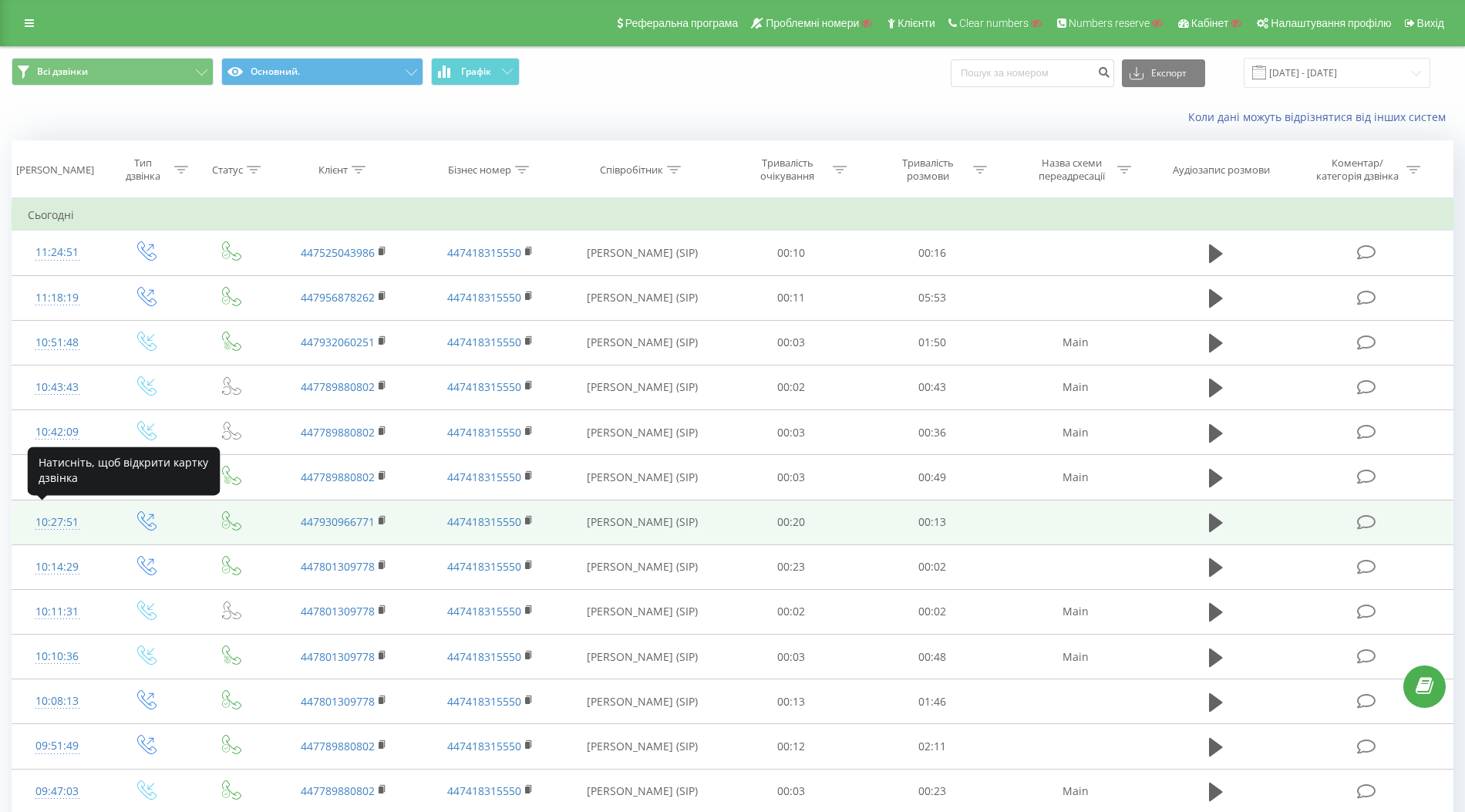
click at [54, 518] on div "10:27:51" at bounding box center [57, 522] width 58 height 30
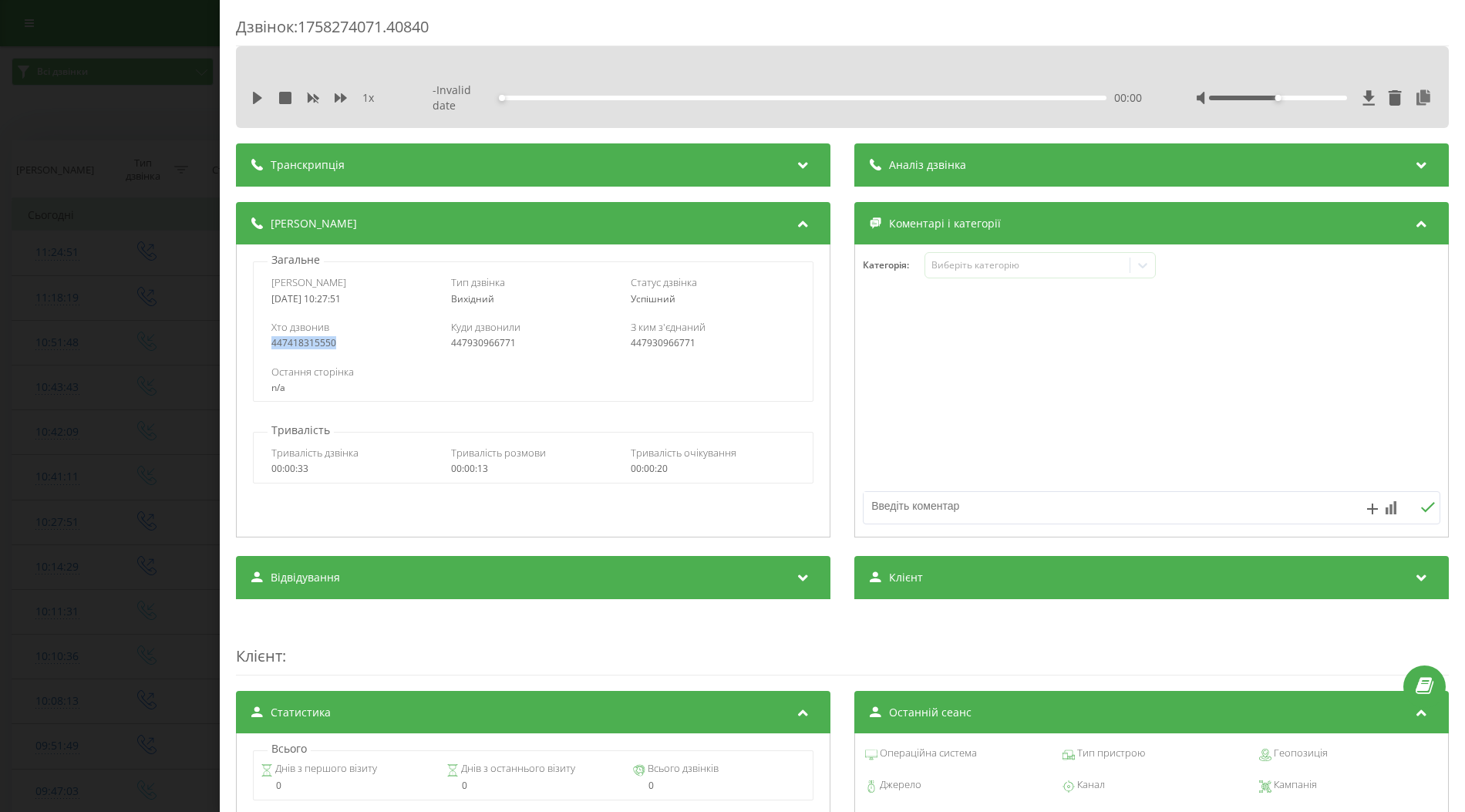
copy div "447418315550"
click at [839, 163] on div "Транскрипція Для AI-аналізу майбутніх дзвінків налаштуйте та активуйте профіль …" at bounding box center [842, 165] width 1213 height 43
click at [211, 336] on div "Дзвінок : 1758274071.40840 1 x - Invalid date 00:00 00:00 Транскрипція Для AI-а…" at bounding box center [732, 406] width 1465 height 812
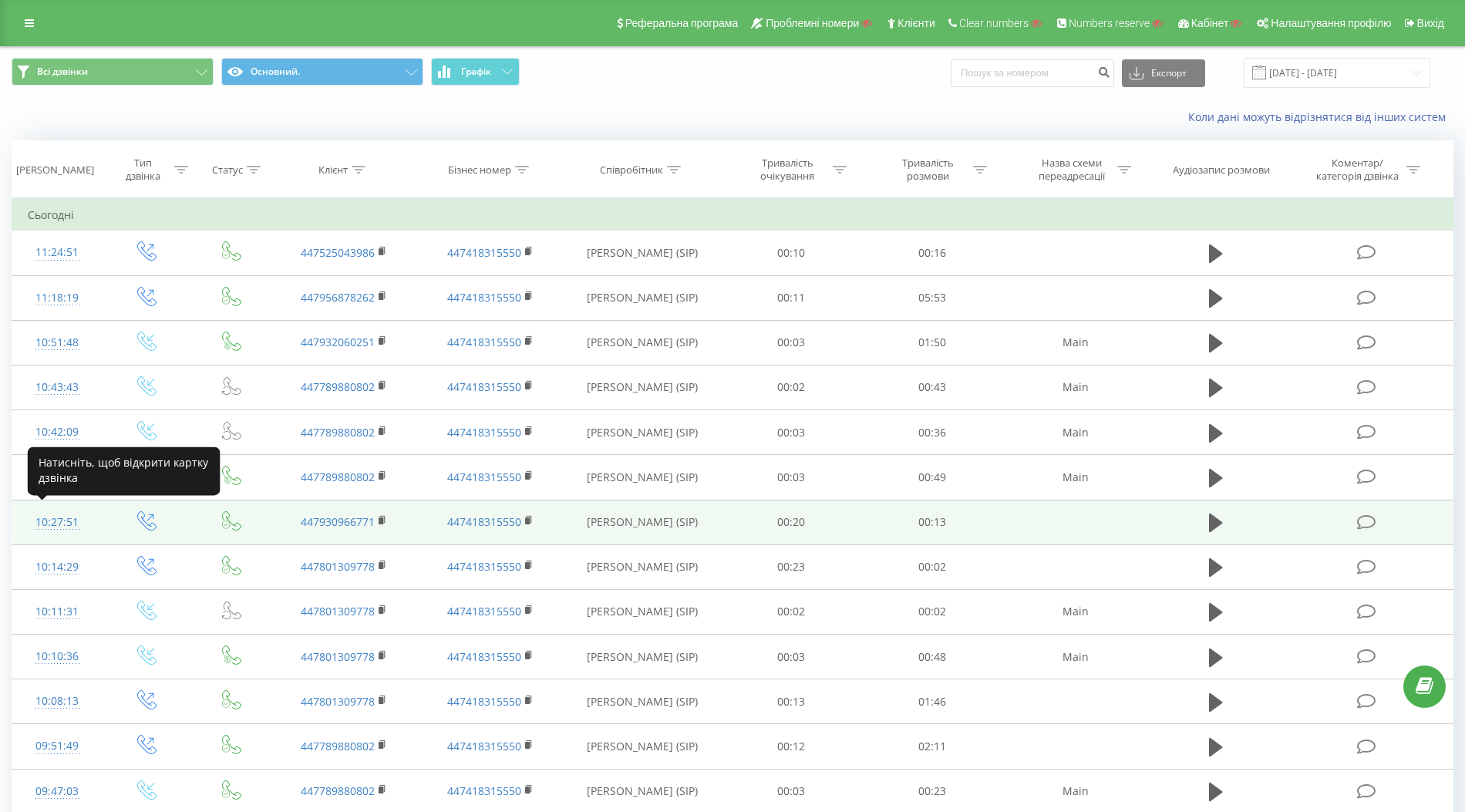
click at [51, 518] on div "10:27:51" at bounding box center [57, 522] width 58 height 30
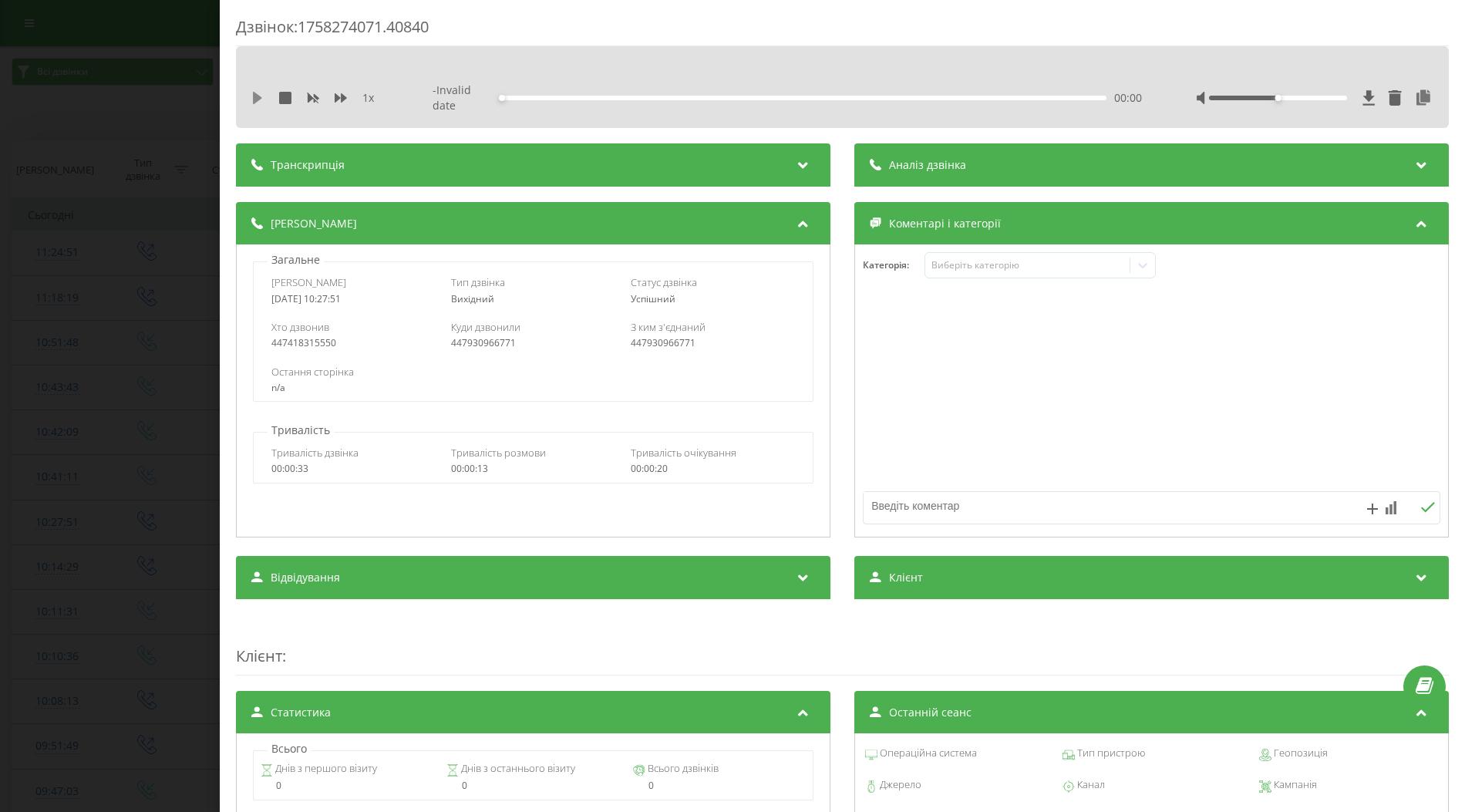
click at [257, 94] on icon at bounding box center [258, 98] width 10 height 13
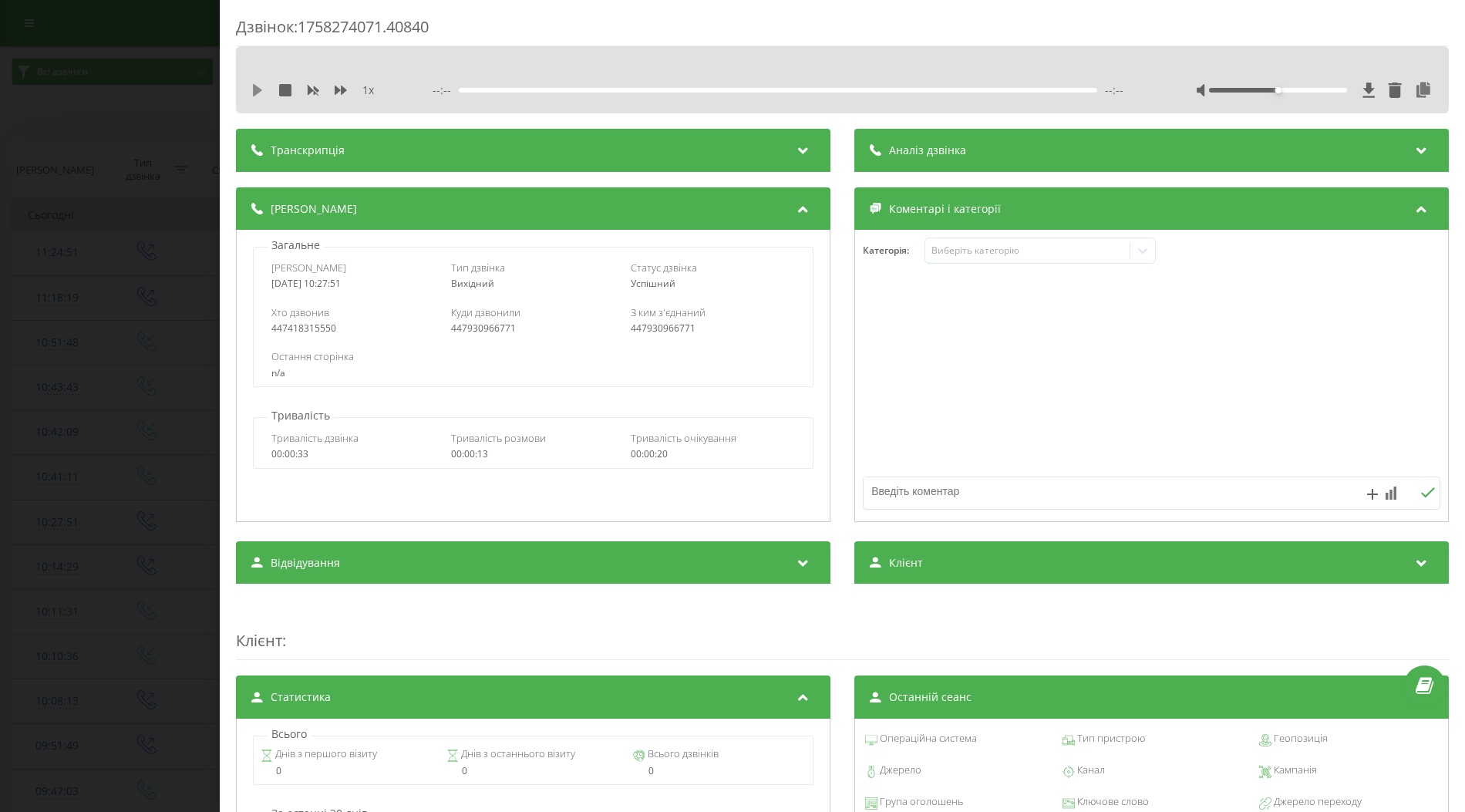
click at [255, 91] on icon at bounding box center [258, 90] width 10 height 13
click at [396, 328] on div "447418315550" at bounding box center [353, 328] width 163 height 11
drag, startPoint x: 303, startPoint y: 25, endPoint x: 452, endPoint y: 22, distance: 149.0
click at [452, 22] on div "Дзвінок : 1758274071.40840" at bounding box center [842, 31] width 1213 height 30
copy div "1758274071.40840"
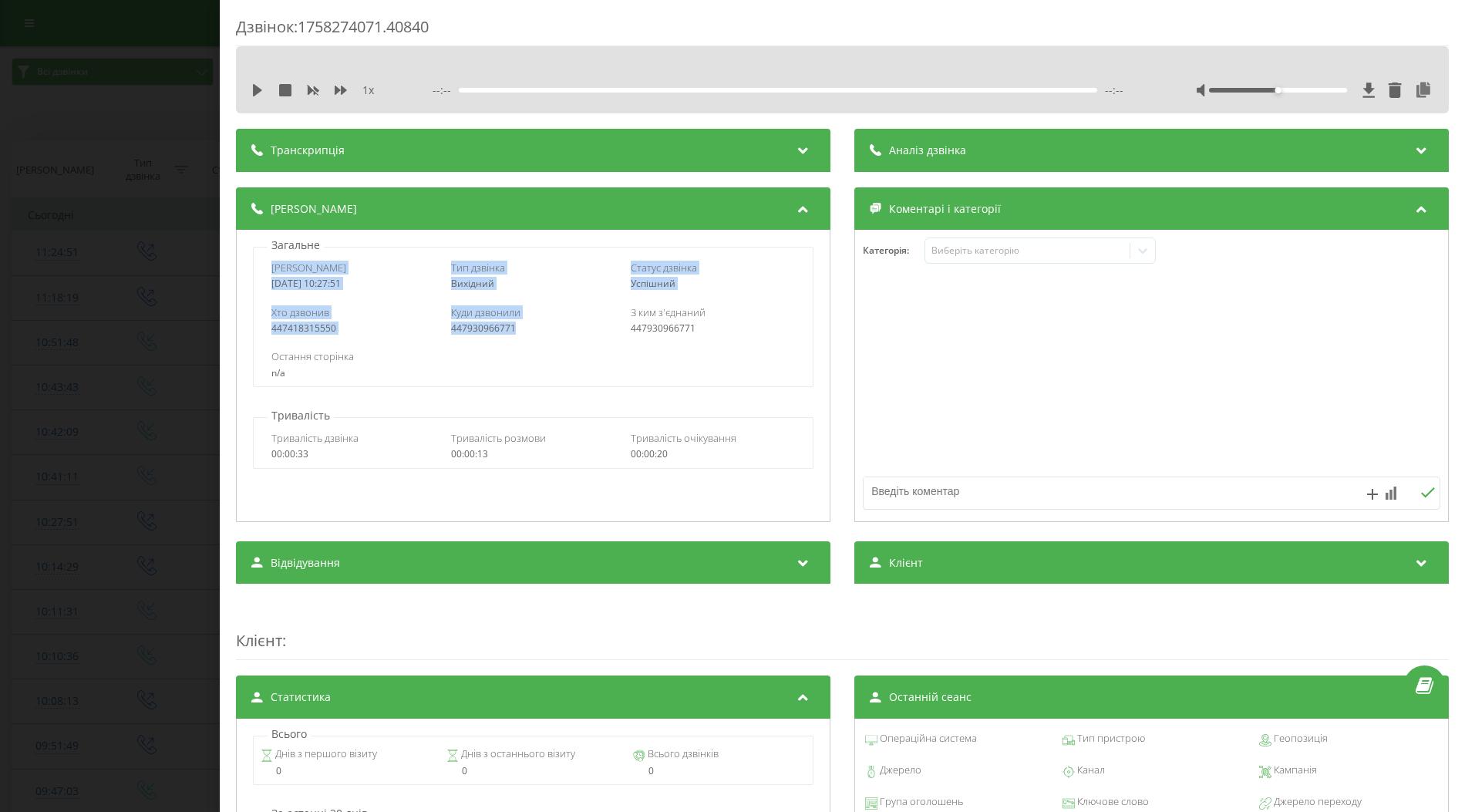
drag, startPoint x: 271, startPoint y: 269, endPoint x: 516, endPoint y: 328, distance: 252.0
click at [516, 328] on div "Дата дзвінка 2025-09-19 10:27:51 Тип дзвінка Вихідний Статус дзвінка Успішний Х…" at bounding box center [533, 316] width 560 height 141
copy div "Дата дзвінка 2025-09-19 10:27:51 Тип дзвінка Вихідний Статус дзвінка Успішний Х…"
click at [541, 333] on div "447930966771" at bounding box center [533, 328] width 163 height 11
click at [68, 341] on div "Дзвінок : 1758274071.40840 1 x --:-- --:-- Транскрипція Для AI-аналізу майбутні…" at bounding box center [732, 406] width 1465 height 812
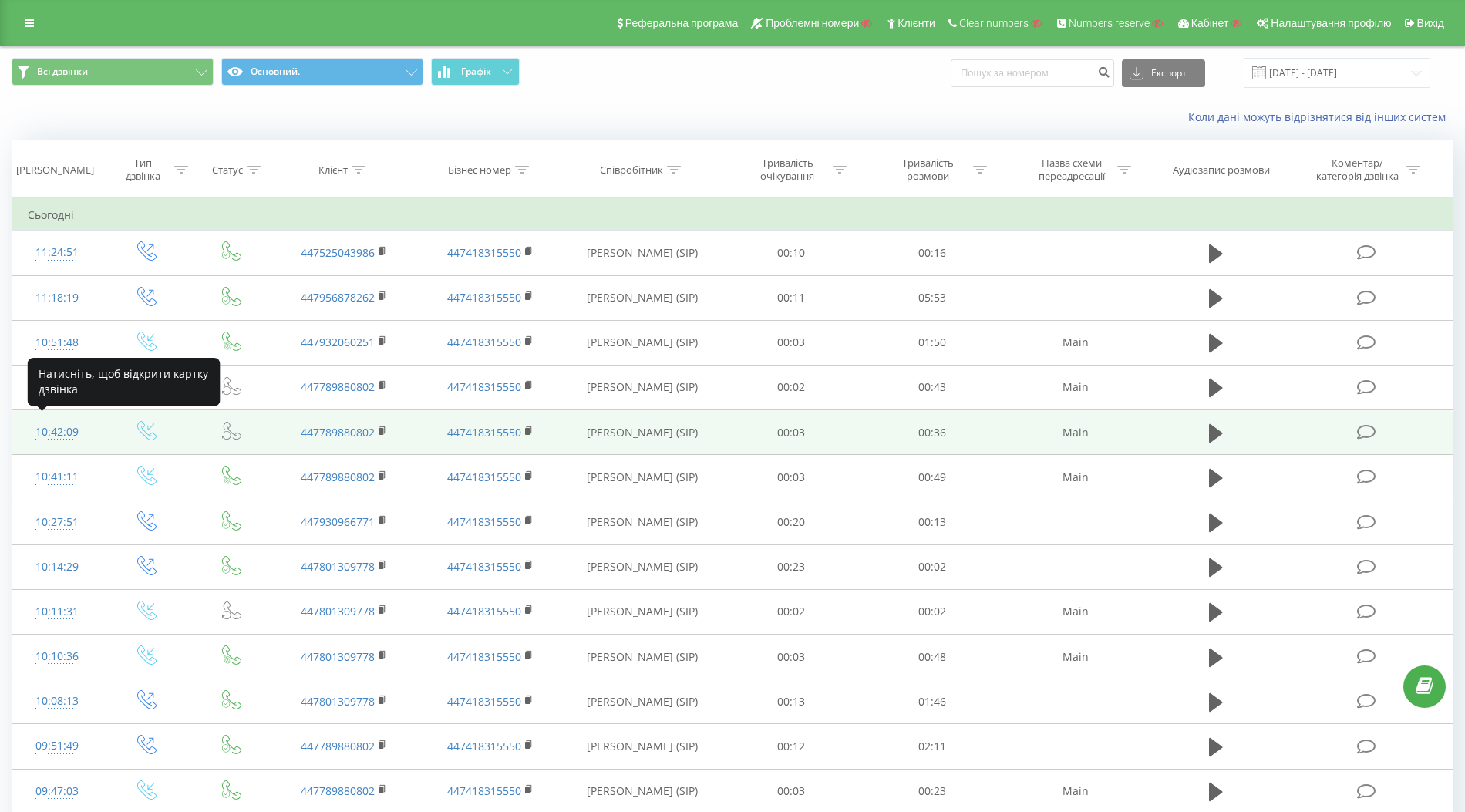
click at [60, 431] on div "10:42:09" at bounding box center [57, 432] width 58 height 30
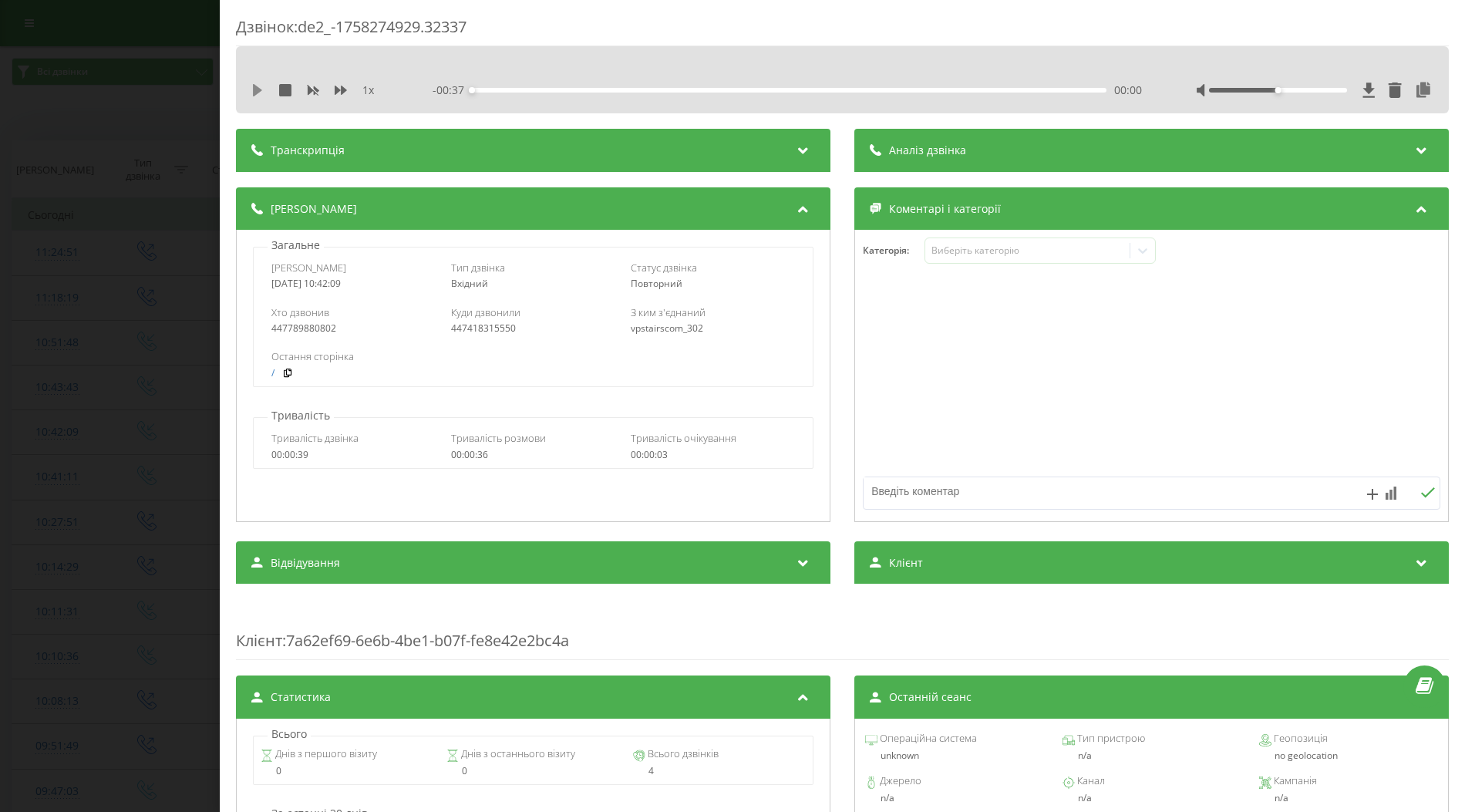
click at [254, 90] on icon at bounding box center [258, 90] width 10 height 13
click at [688, 86] on div "- 00:35 00:02 00:02" at bounding box center [787, 90] width 709 height 16
click at [694, 91] on div "00:02" at bounding box center [789, 90] width 635 height 5
click at [842, 88] on div "00:13" at bounding box center [789, 90] width 635 height 5
click at [955, 89] on div "00:22" at bounding box center [789, 90] width 635 height 5
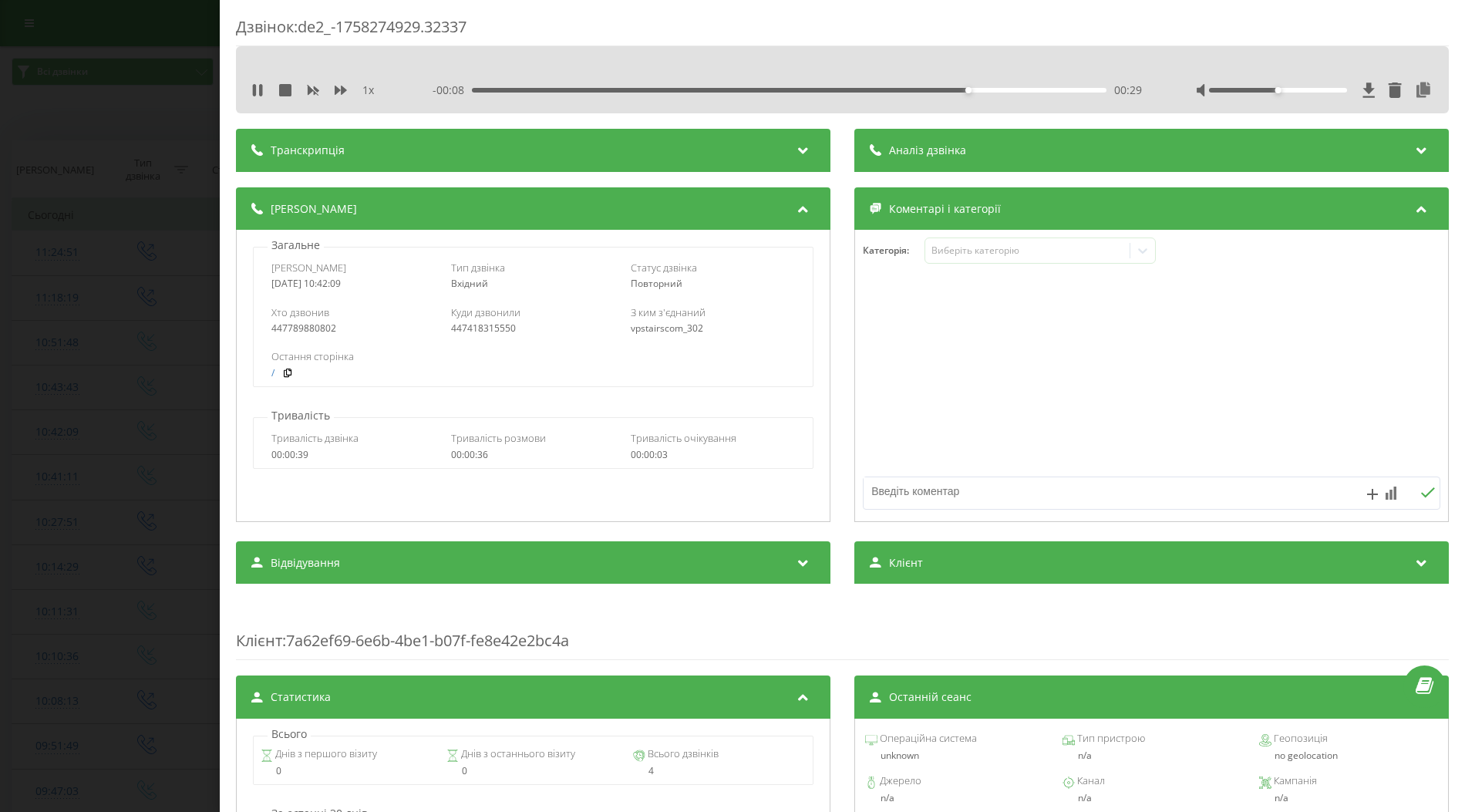
click at [1057, 92] on div "- 00:08 00:29 00:29" at bounding box center [787, 90] width 709 height 16
click at [1057, 89] on div "00:29" at bounding box center [789, 90] width 635 height 5
click at [1093, 89] on div "00:34" at bounding box center [789, 90] width 635 height 5
click at [90, 430] on div "Дзвінок : de2_-1758274929.32337 1 x 00:00 00:37 00:37 Транскрипція Для AI-аналі…" at bounding box center [732, 406] width 1465 height 812
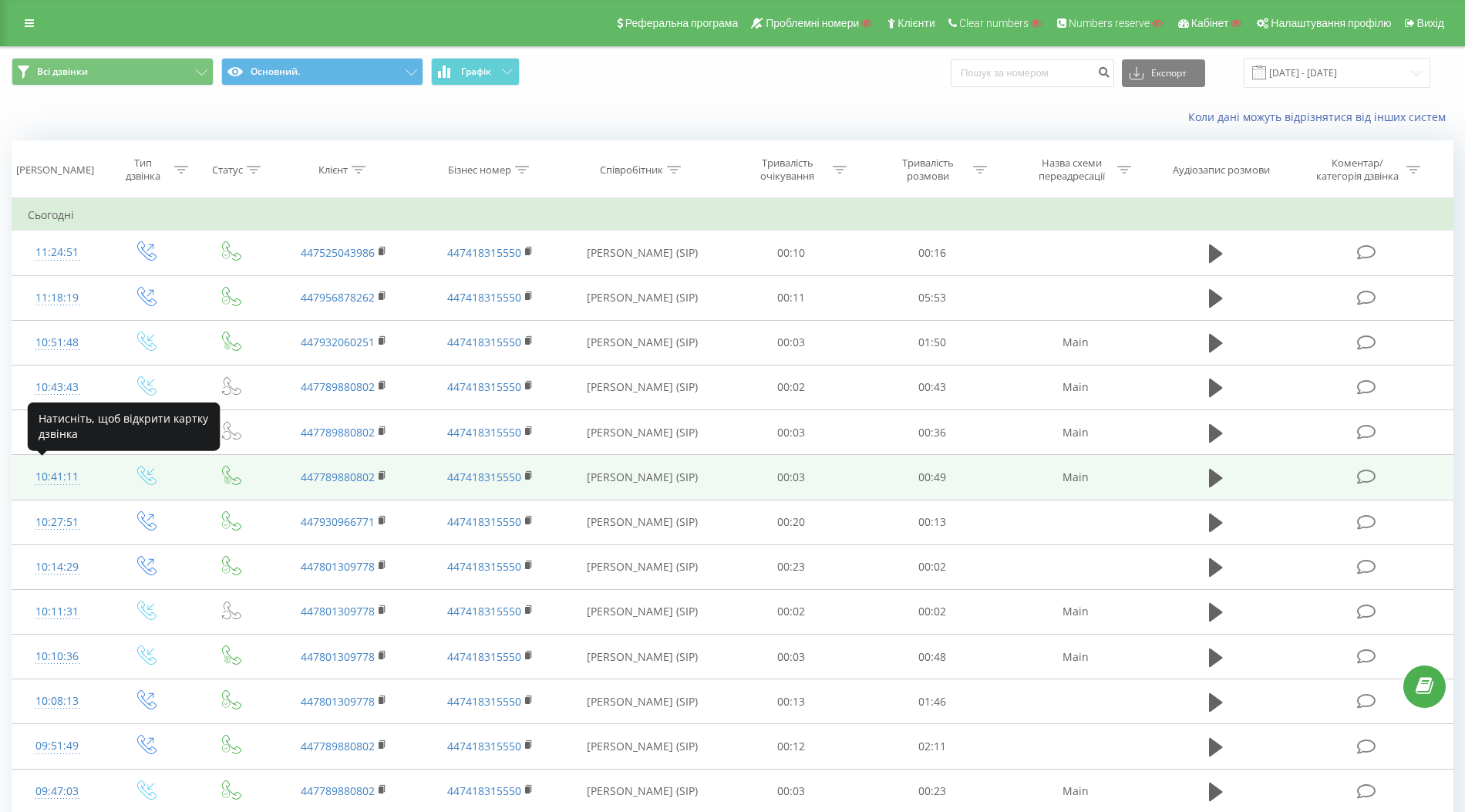
click at [58, 474] on div "10:41:11" at bounding box center [57, 476] width 58 height 30
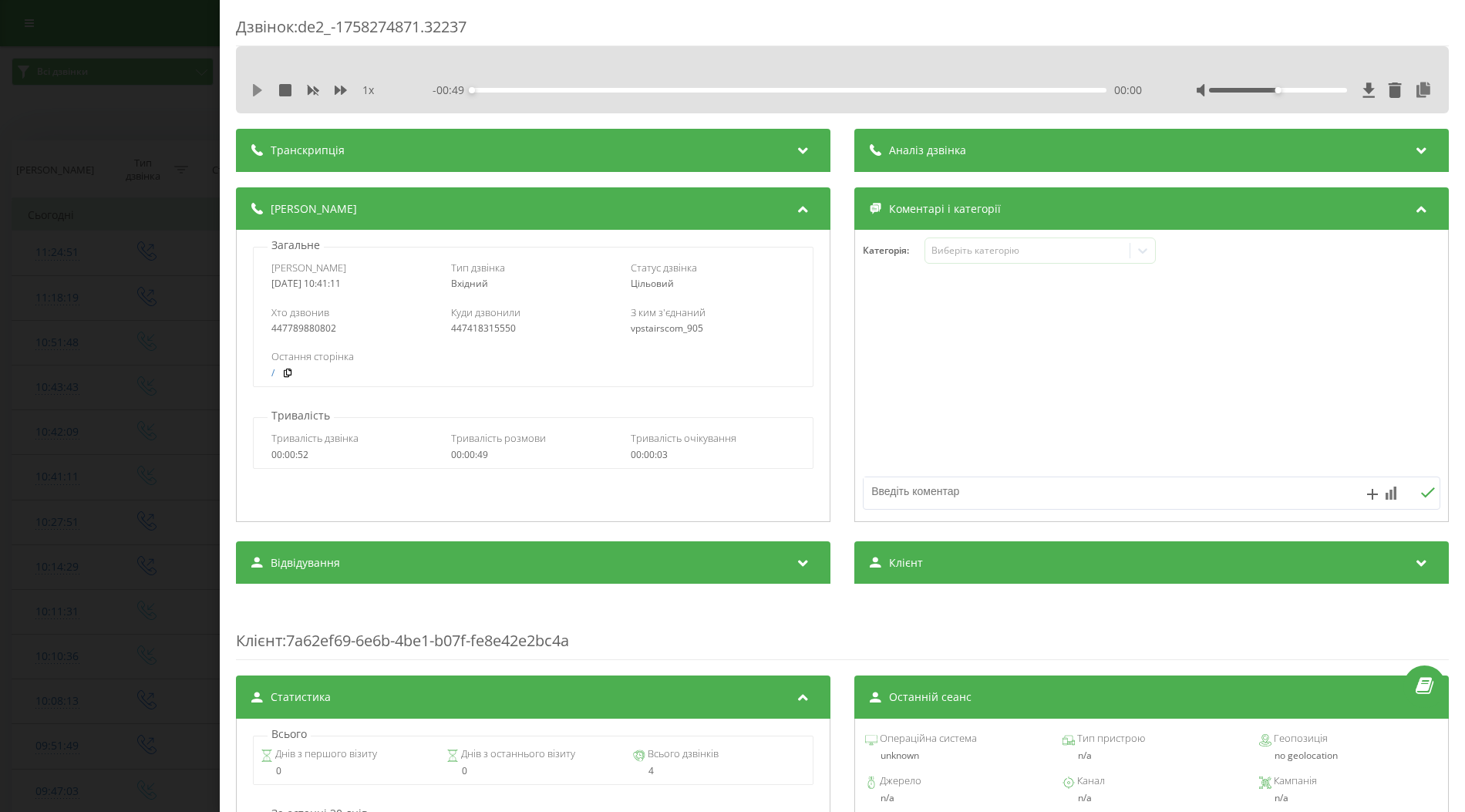
click at [256, 92] on icon at bounding box center [258, 90] width 10 height 13
drag, startPoint x: 272, startPoint y: 283, endPoint x: 362, endPoint y: 286, distance: 90.0
click at [362, 286] on div "2025-09-19 10:41:11" at bounding box center [353, 283] width 163 height 11
copy div "2025-09-19 10:41:11"
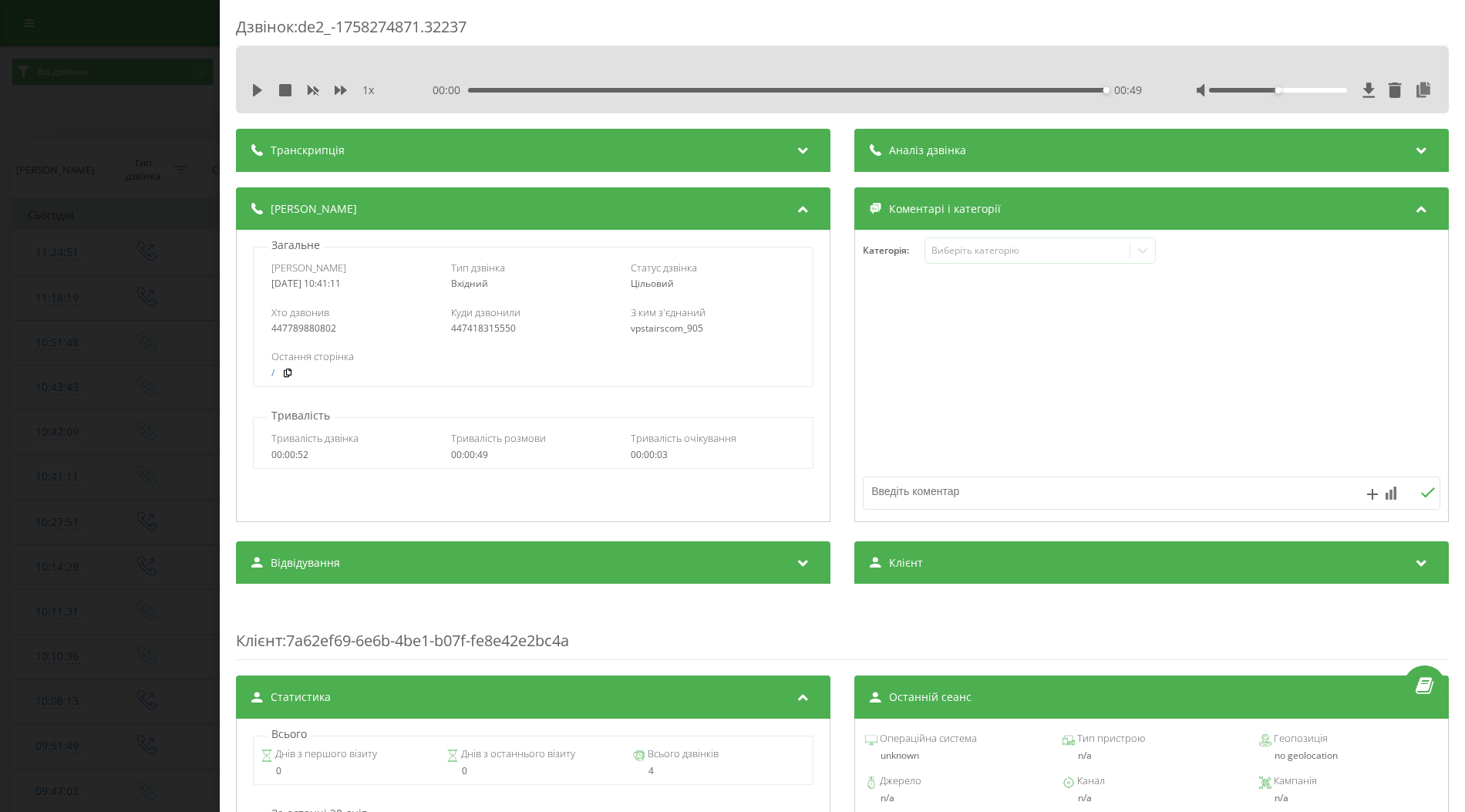
click at [165, 281] on div "Дзвінок : de2_-1758274871.32237 1 x 00:00 00:49 00:49 Транскрипція Для AI-аналі…" at bounding box center [732, 406] width 1465 height 812
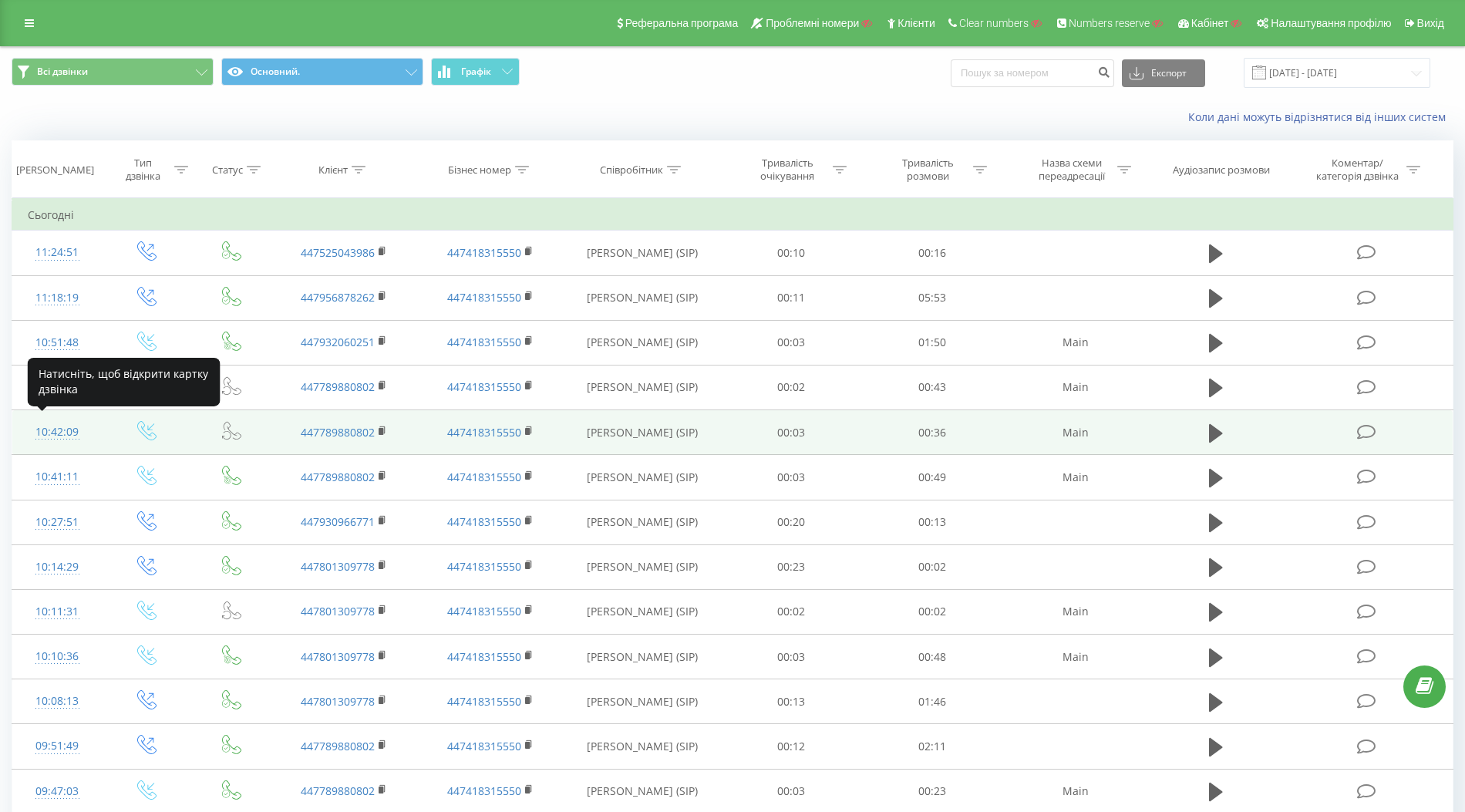
click at [58, 426] on div "10:42:09" at bounding box center [57, 432] width 58 height 30
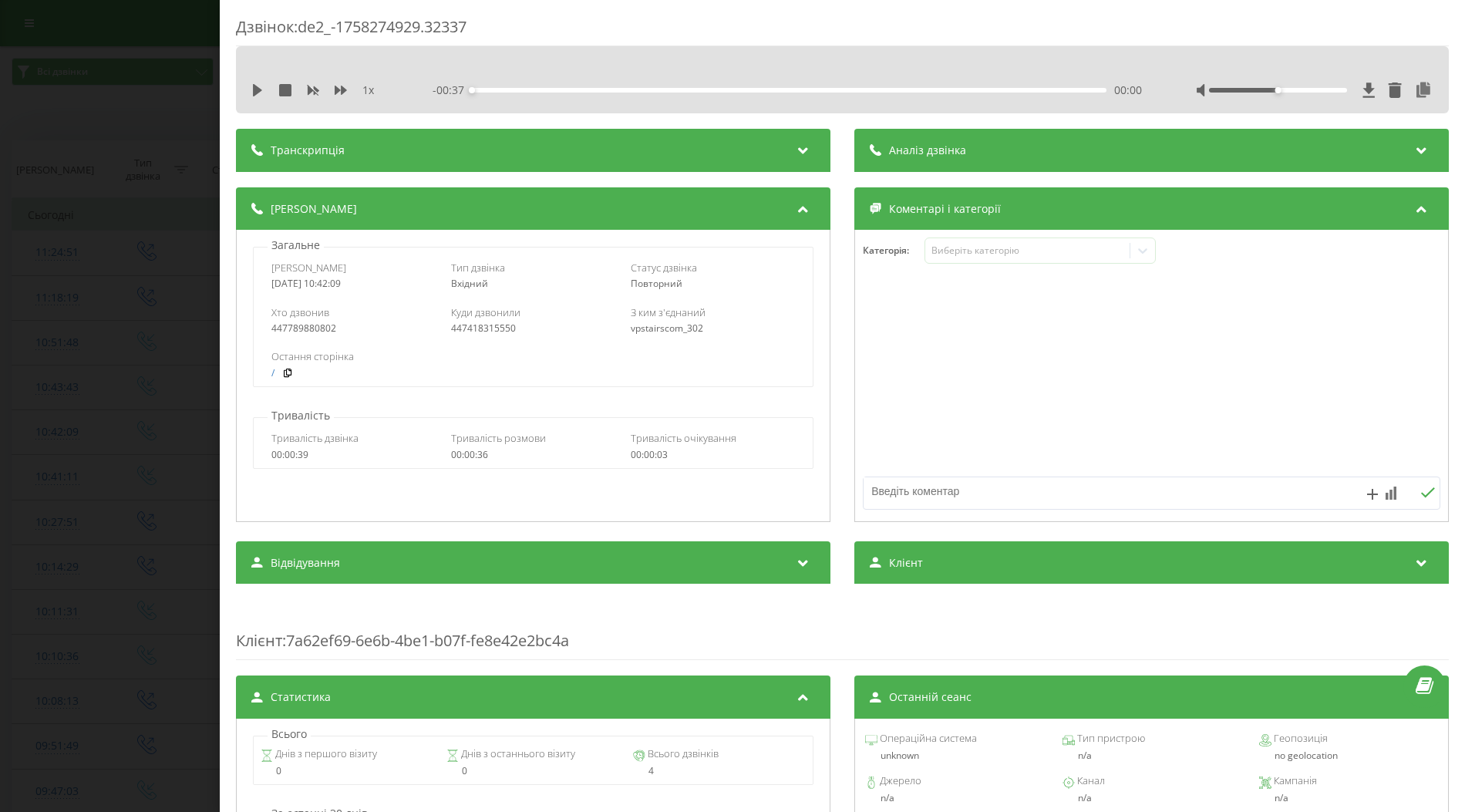
drag, startPoint x: 271, startPoint y: 284, endPoint x: 381, endPoint y: 285, distance: 110.0
click at [381, 285] on div "2025-09-19 10:42:09" at bounding box center [353, 283] width 163 height 11
copy div "2025-09-19 10:42:09"
click at [154, 374] on div "Дзвінок : de2_-1758274929.32337 1 x - 00:37 00:00 00:00 Транскрипція Для AI-ана…" at bounding box center [732, 406] width 1465 height 812
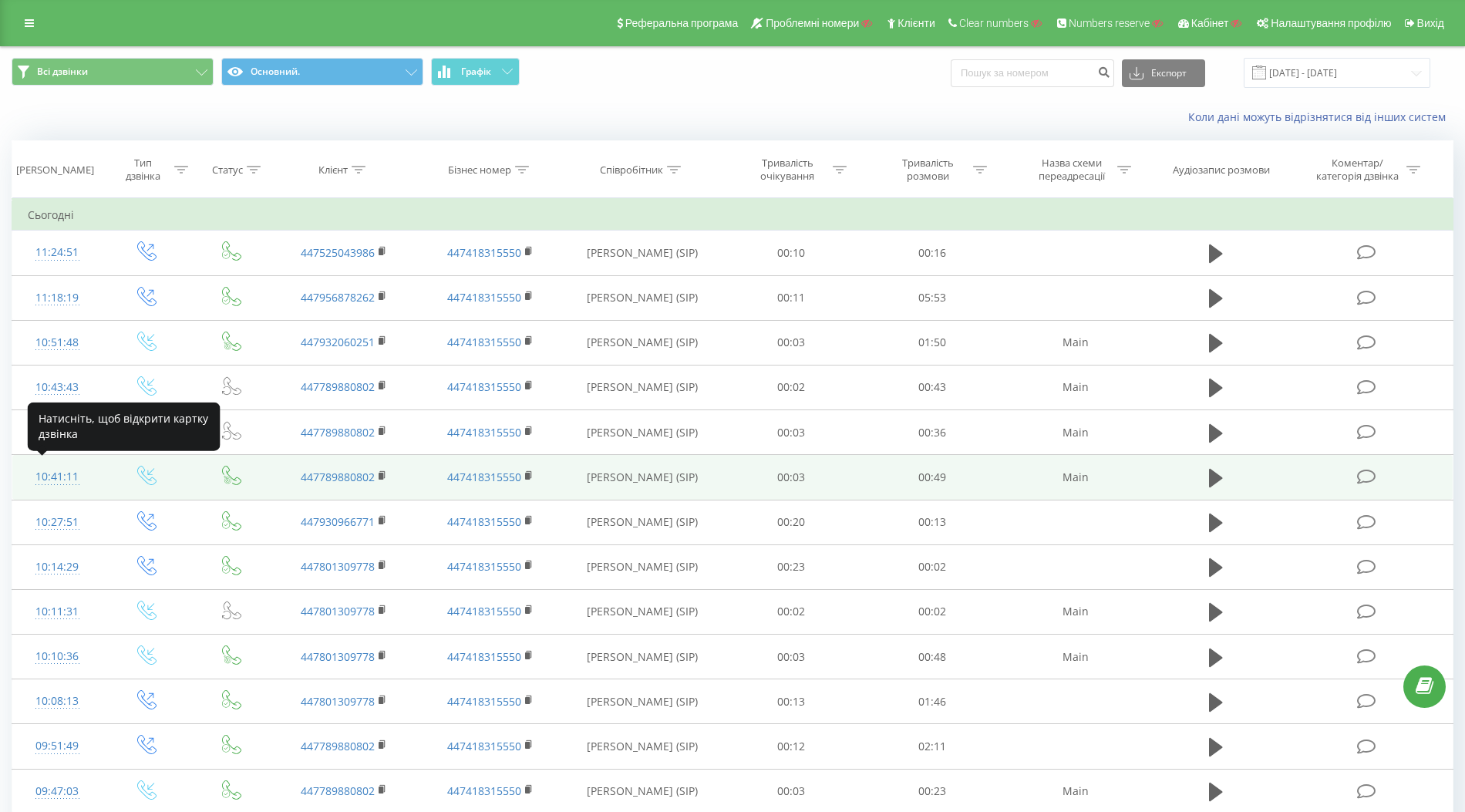
click at [56, 478] on div "10:41:11" at bounding box center [57, 476] width 58 height 30
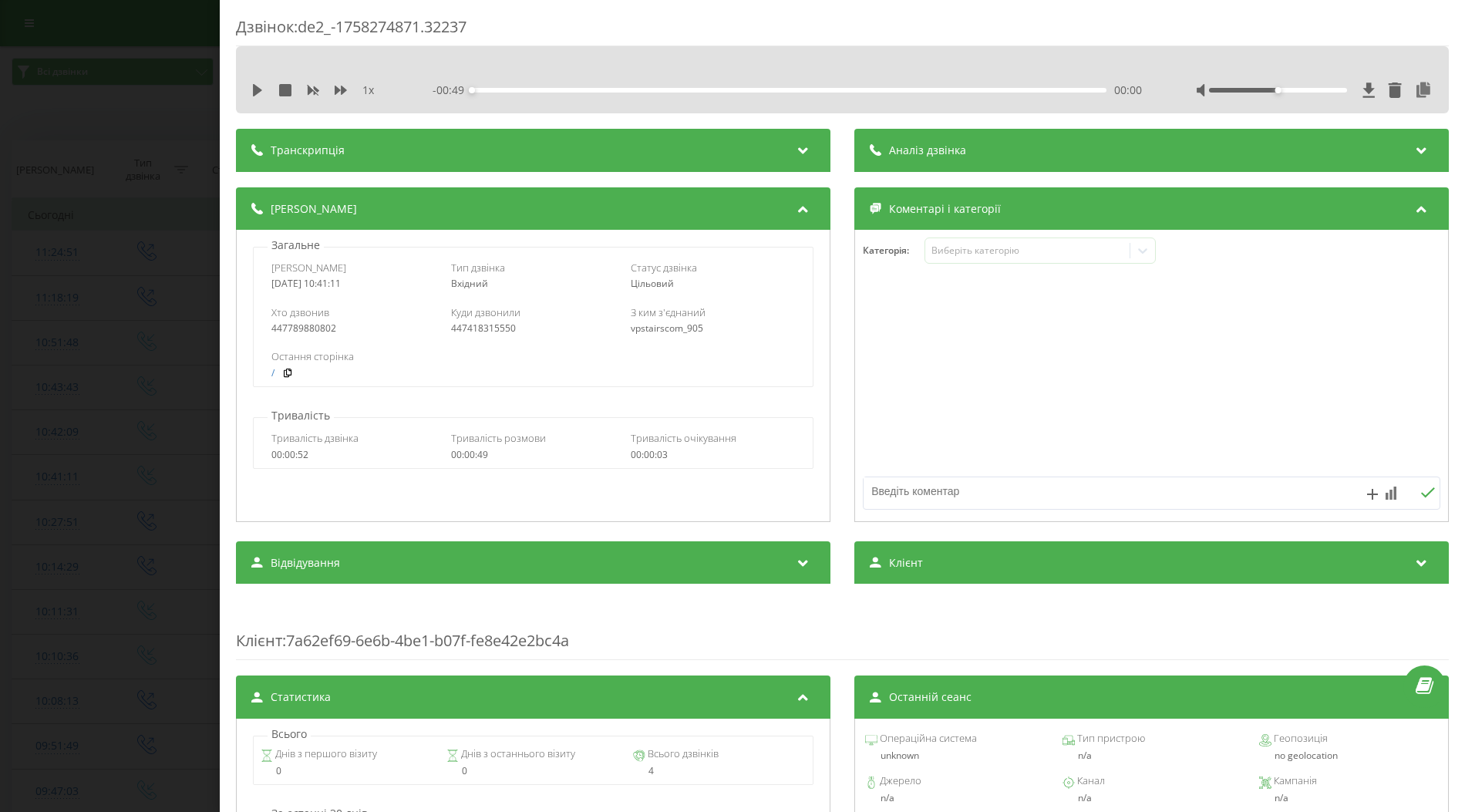
click at [146, 351] on div "Дзвінок : de2_-1758274871.32237 1 x - 00:49 00:00 00:00 Транскрипція Для AI-ана…" at bounding box center [732, 406] width 1465 height 812
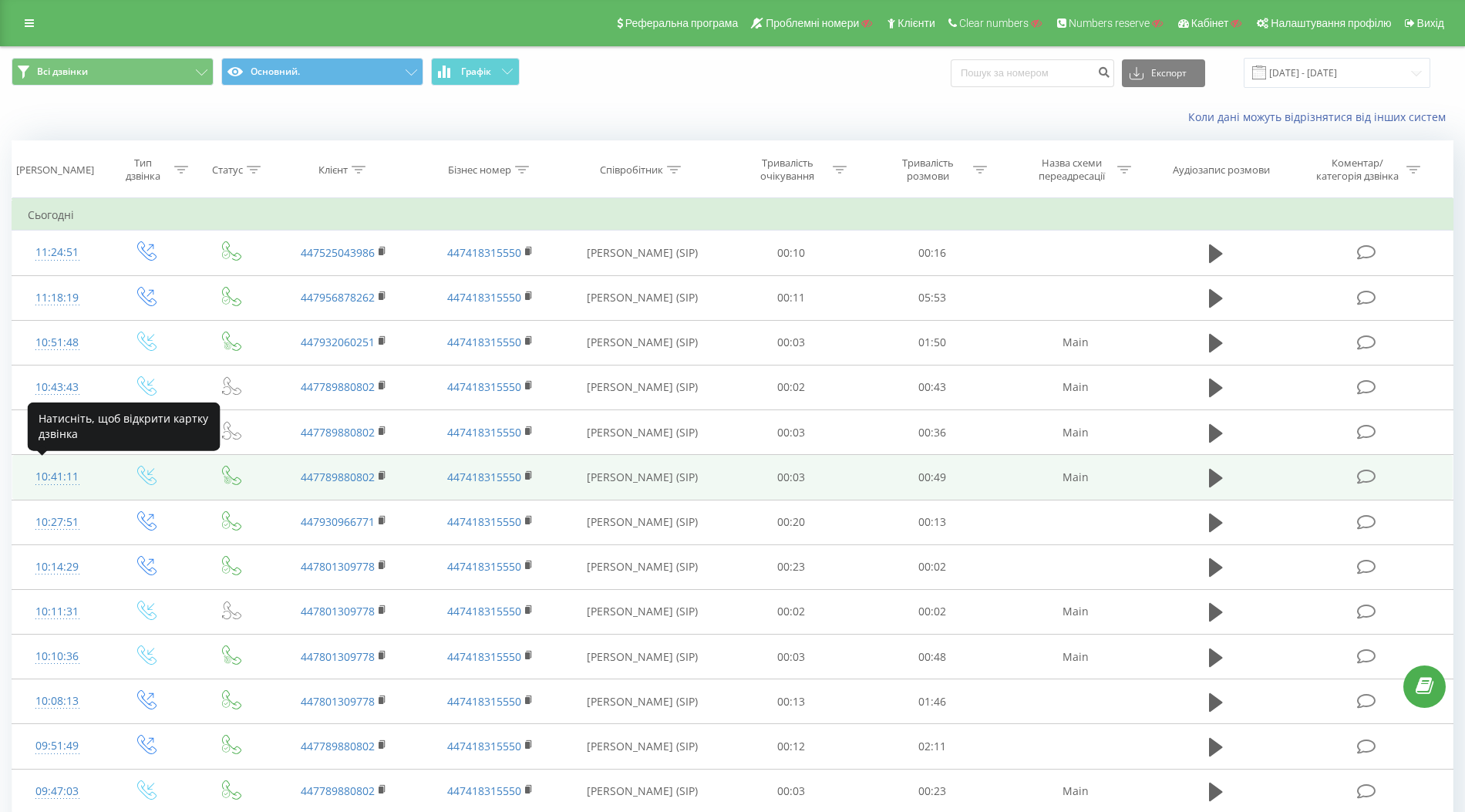
click at [55, 475] on div "10:41:11" at bounding box center [57, 476] width 58 height 30
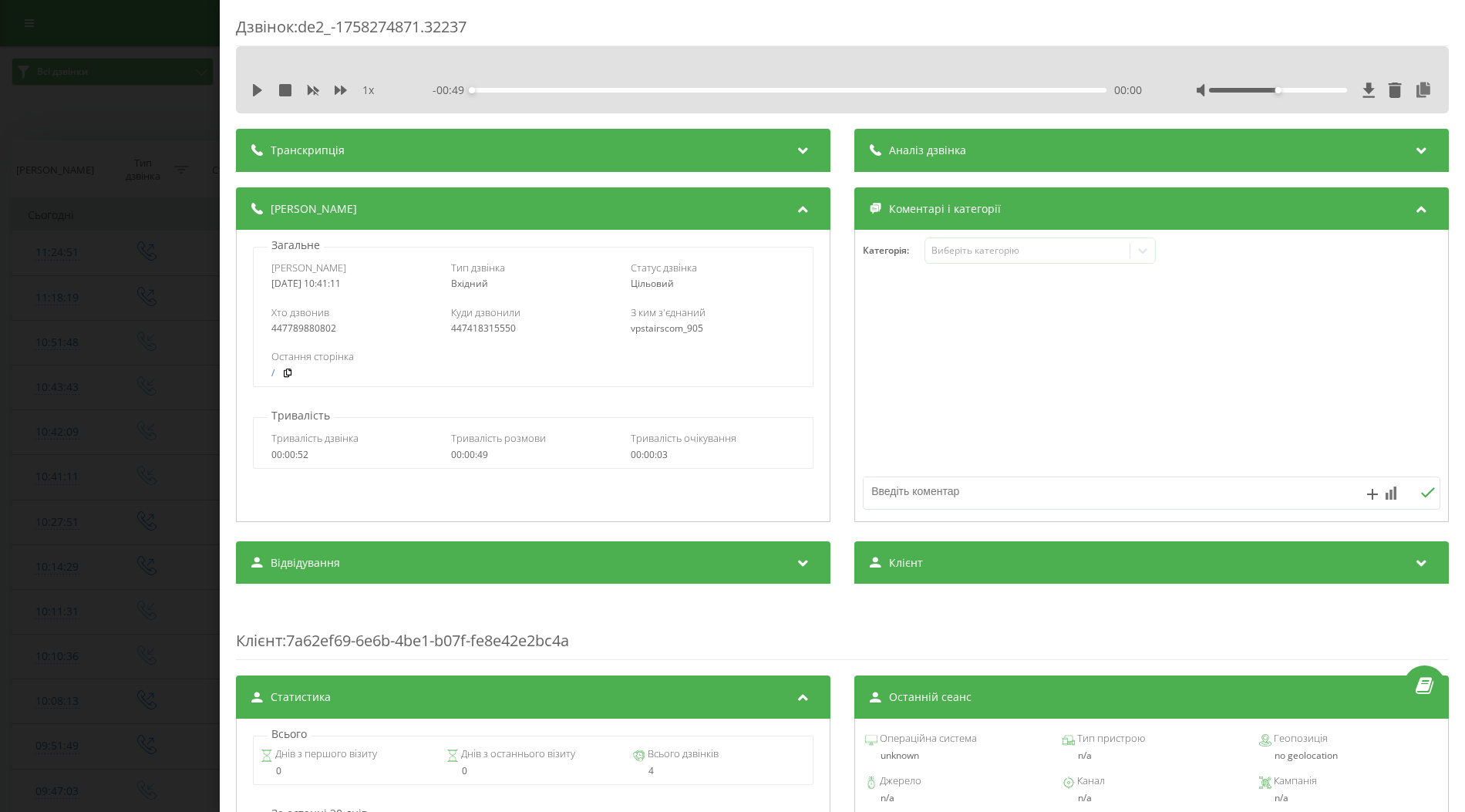
click at [782, 85] on div "- 00:49 00:00 00:00" at bounding box center [787, 90] width 709 height 16
click at [256, 92] on icon at bounding box center [258, 90] width 10 height 13
click at [776, 88] on div "00:00" at bounding box center [789, 90] width 635 height 5
click at [839, 89] on div "00:24" at bounding box center [789, 90] width 635 height 5
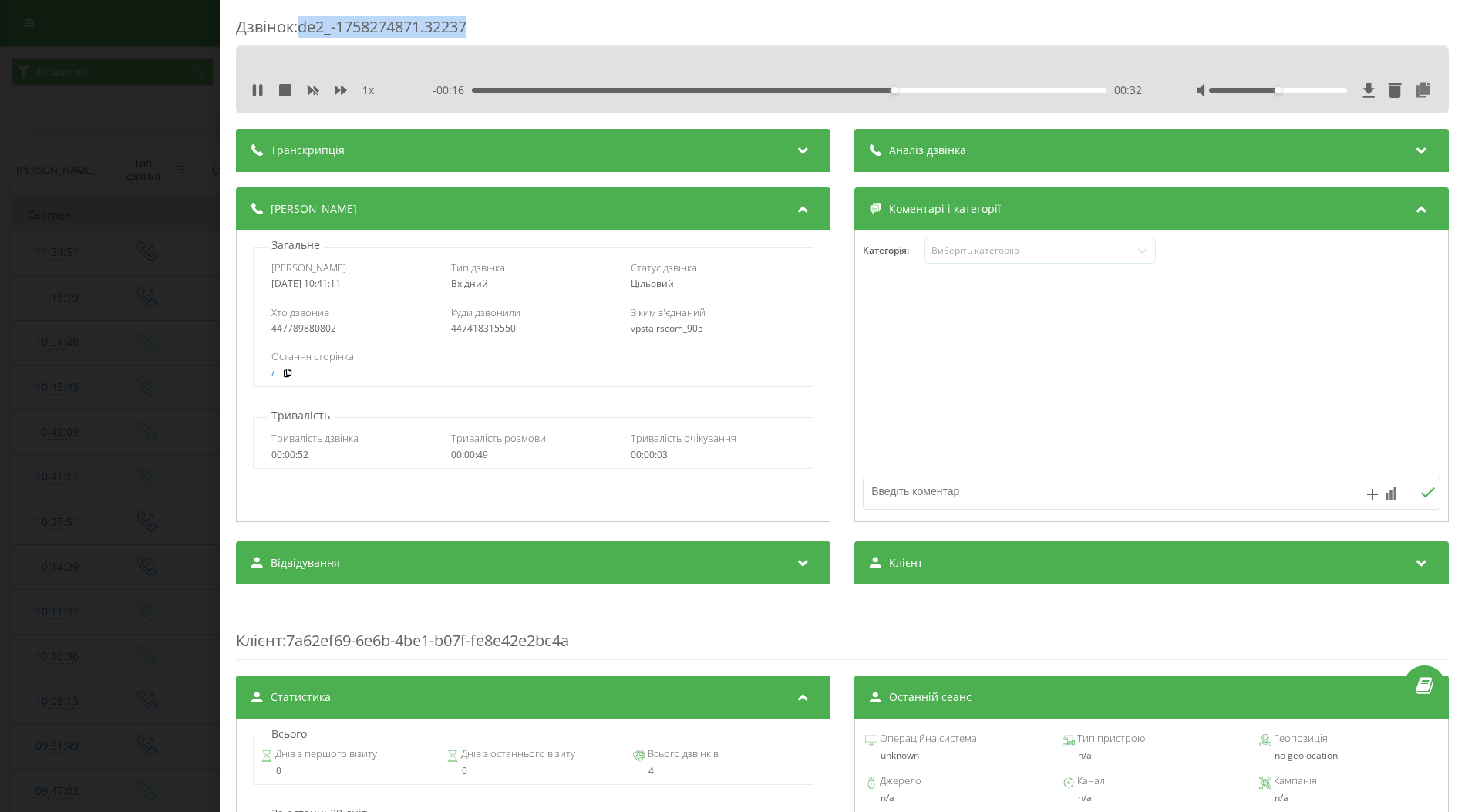
drag, startPoint x: 303, startPoint y: 27, endPoint x: 491, endPoint y: 26, distance: 188.0
click at [491, 26] on div "Дзвінок : de2_-1758274871.32237" at bounding box center [842, 31] width 1213 height 30
copy div "de2_-1758274871.32237"
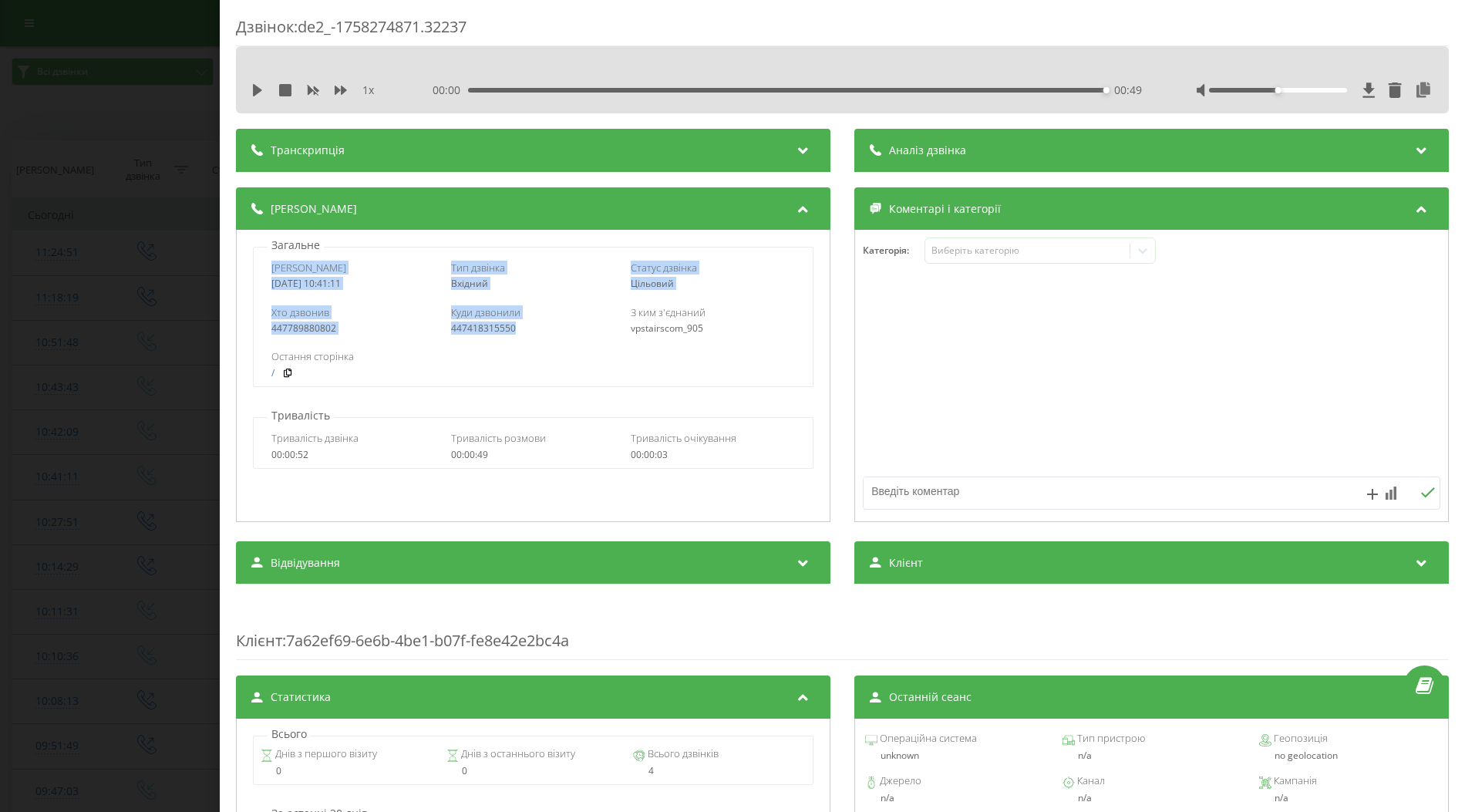
drag, startPoint x: 272, startPoint y: 269, endPoint x: 516, endPoint y: 326, distance: 250.6
click at [516, 326] on div "Дата дзвінка 2025-09-19 10:41:11 Тип дзвінка Вхідний Статус дзвінка Цільовий Хт…" at bounding box center [533, 316] width 560 height 141
copy div "Дата дзвінка 2025-09-19 10:41:11 Тип дзвінка Вхідний Статус дзвінка Цільовий Хт…"
click at [146, 412] on div "Дзвінок : de2_-1758274871.32237 1 x 00:00 00:49 00:49 Транскрипція Для AI-аналі…" at bounding box center [732, 406] width 1465 height 812
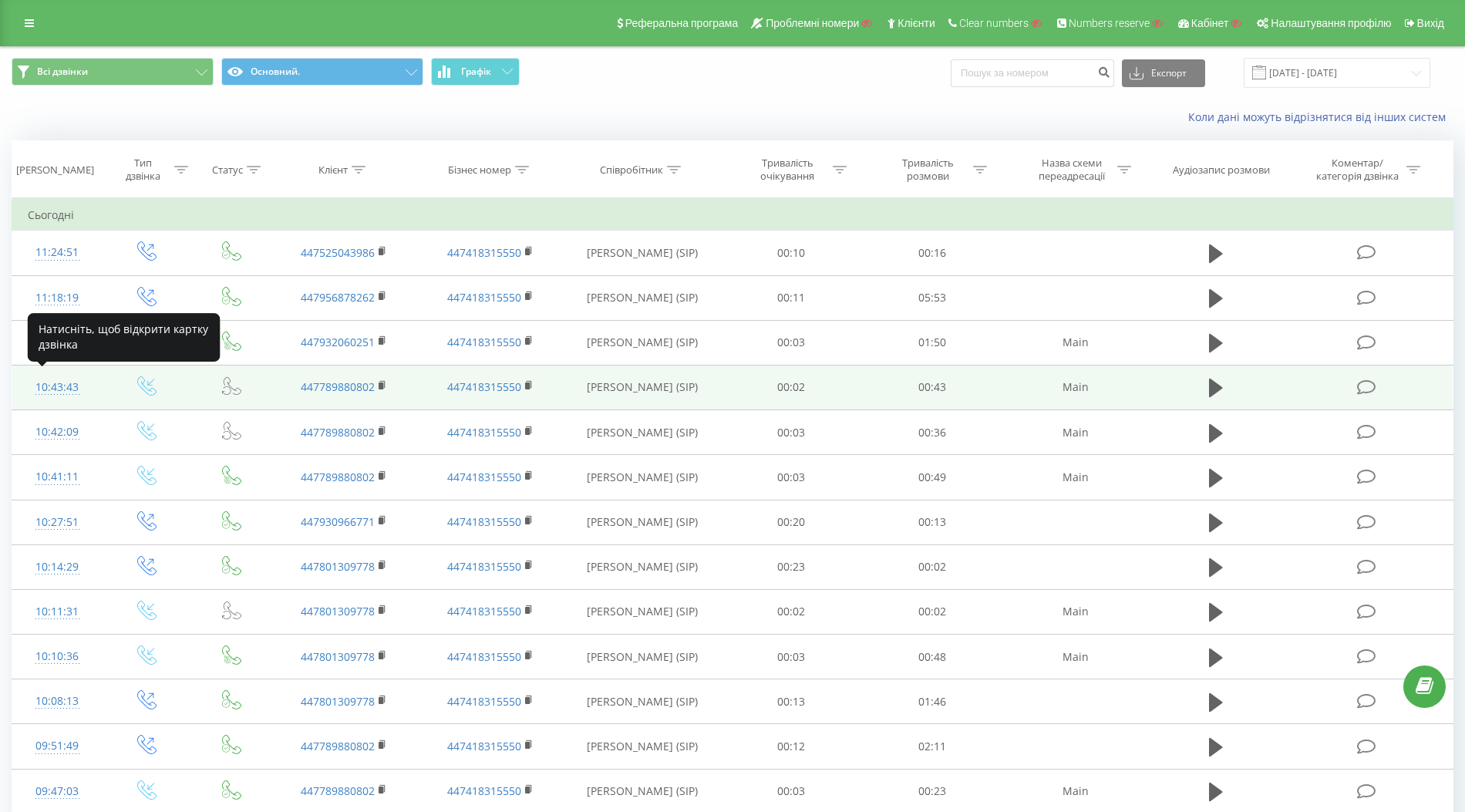
click at [60, 385] on div "10:43:43" at bounding box center [57, 387] width 58 height 30
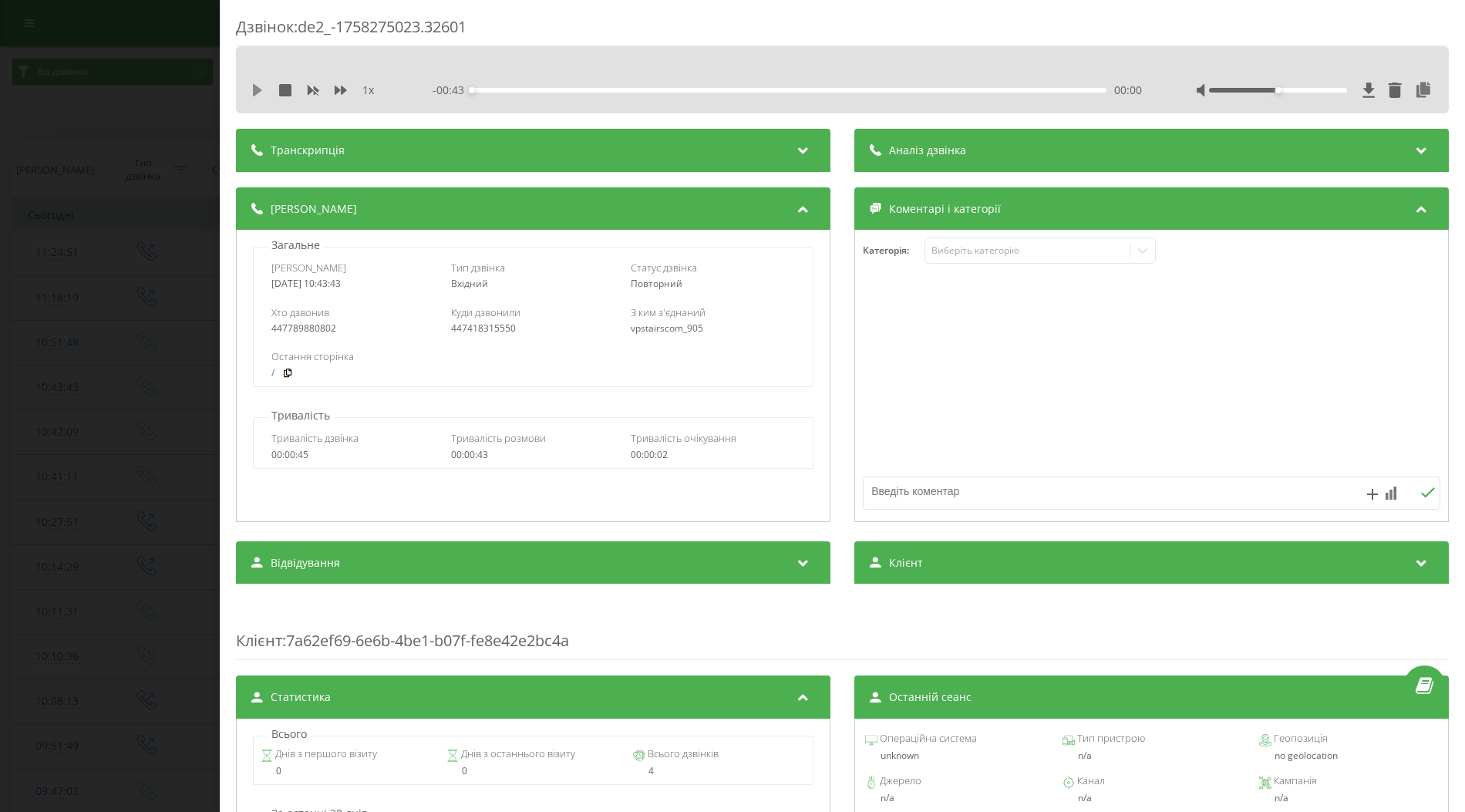
click at [253, 92] on icon at bounding box center [258, 90] width 10 height 13
drag, startPoint x: 303, startPoint y: 25, endPoint x: 479, endPoint y: 28, distance: 176.0
click at [479, 28] on div "Дзвінок : de2_-1758275023.32601" at bounding box center [842, 31] width 1213 height 30
copy div "de2_-1758275023.32601"
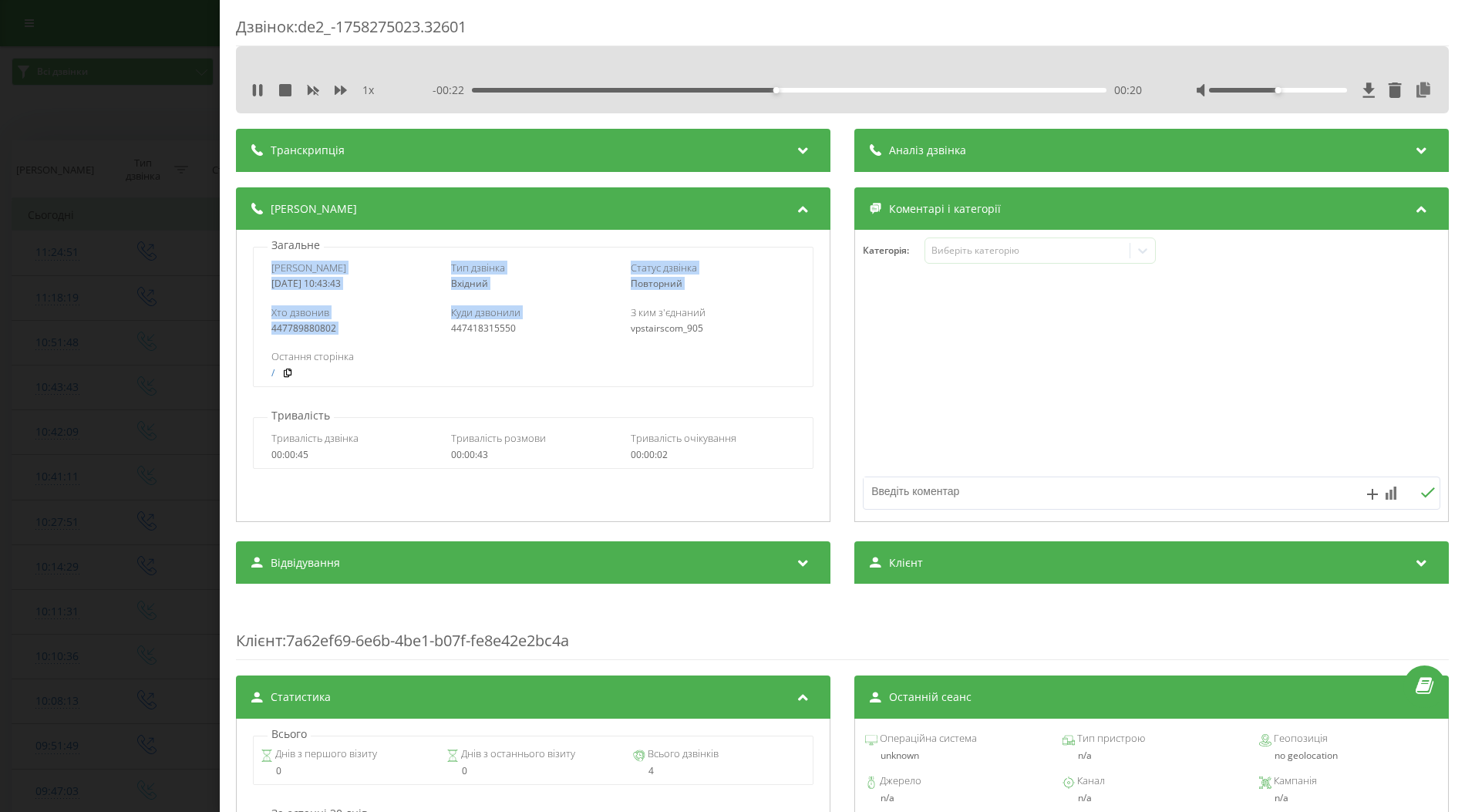
drag, startPoint x: 272, startPoint y: 269, endPoint x: 519, endPoint y: 323, distance: 252.8
click at [519, 323] on div "Дата дзвінка 2025-09-19 10:43:43 Тип дзвінка Вхідний Статус дзвінка Повторний Х…" at bounding box center [533, 316] width 560 height 141
copy div "Дата дзвінка 2025-09-19 10:43:43 Тип дзвінка Вхідний Статус дзвінка Повторний Х…"
click at [137, 322] on div "Дзвінок : de2_-1758275023.32601 1 x 00:00 00:43 00:43 Транскрипція Для AI-аналі…" at bounding box center [732, 406] width 1465 height 812
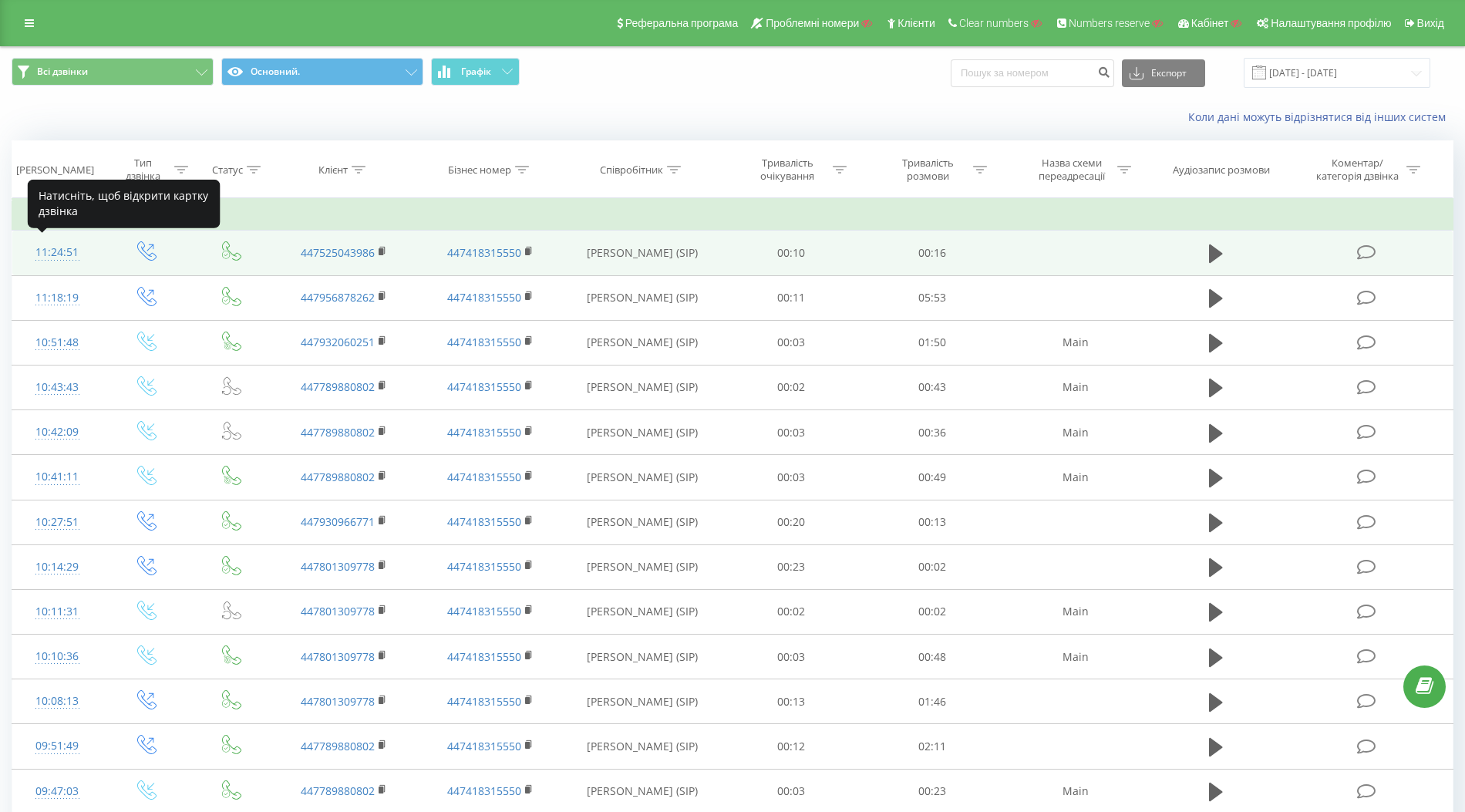
click at [54, 248] on div "11:24:51" at bounding box center [57, 252] width 58 height 30
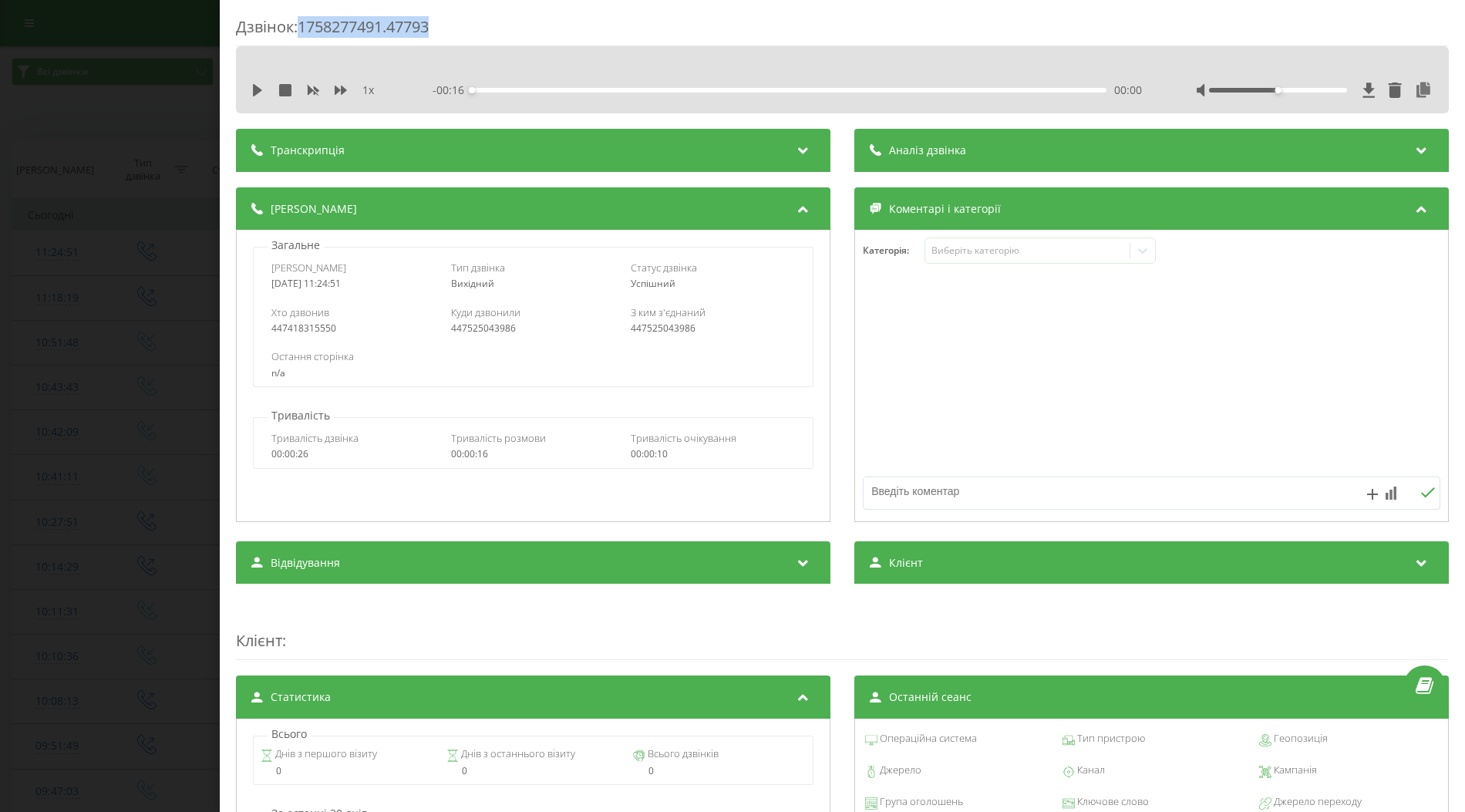
drag, startPoint x: 304, startPoint y: 27, endPoint x: 437, endPoint y: 28, distance: 133.0
click at [437, 28] on div "Дзвінок : 1758277491.47793" at bounding box center [842, 31] width 1213 height 30
copy div "1758277491.47793"
click at [253, 87] on icon at bounding box center [258, 90] width 10 height 13
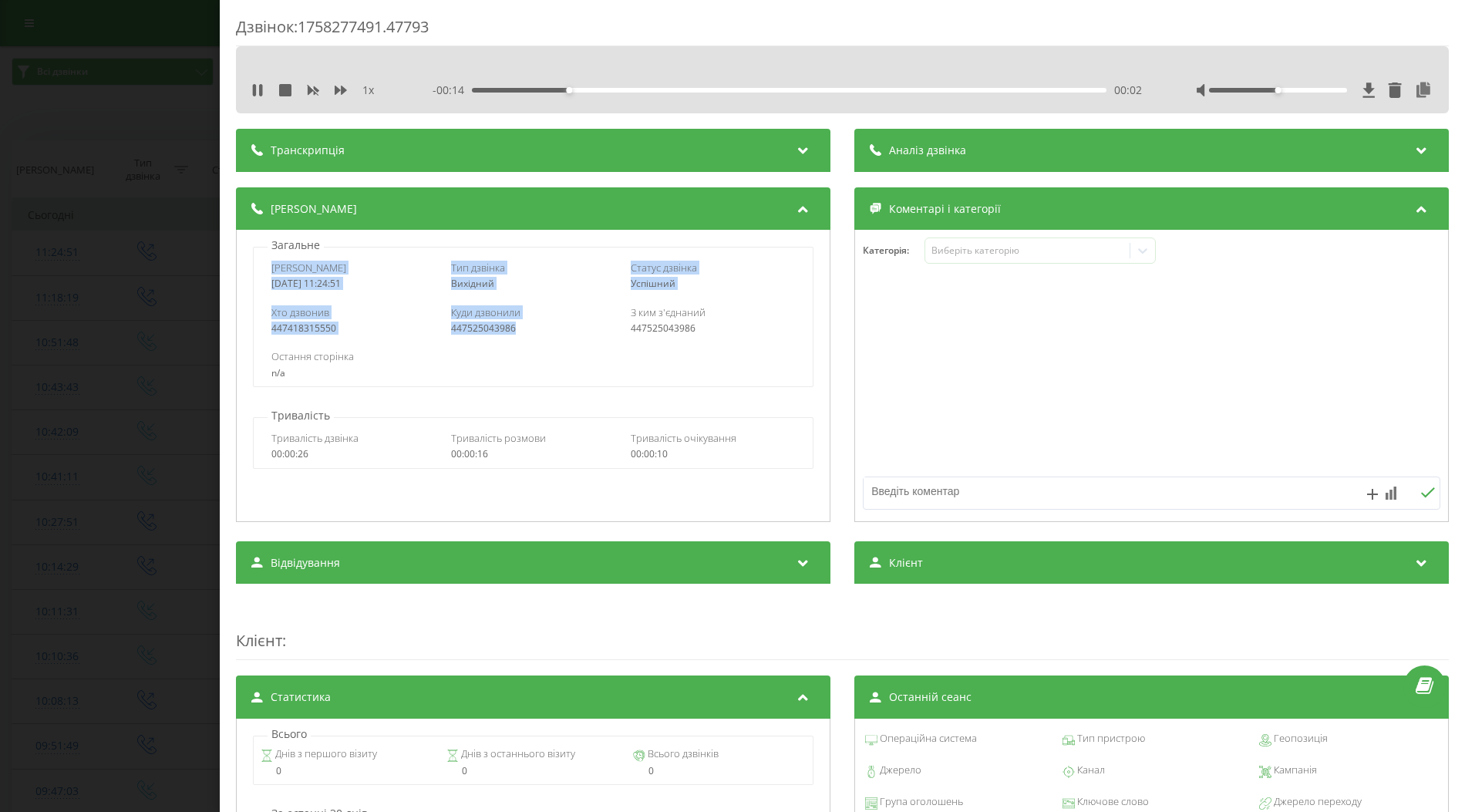
drag, startPoint x: 272, startPoint y: 267, endPoint x: 520, endPoint y: 329, distance: 255.6
click at [520, 329] on div "Дата дзвінка 2025-09-19 11:24:51 Тип дзвінка Вихідний Статус дзвінка Успішний Х…" at bounding box center [533, 316] width 560 height 141
click at [109, 327] on div "Дзвінок : 1758277491.47793 1 x 00:00 00:16 00:16 Транскрипція Для AI-аналізу ма…" at bounding box center [732, 406] width 1465 height 812
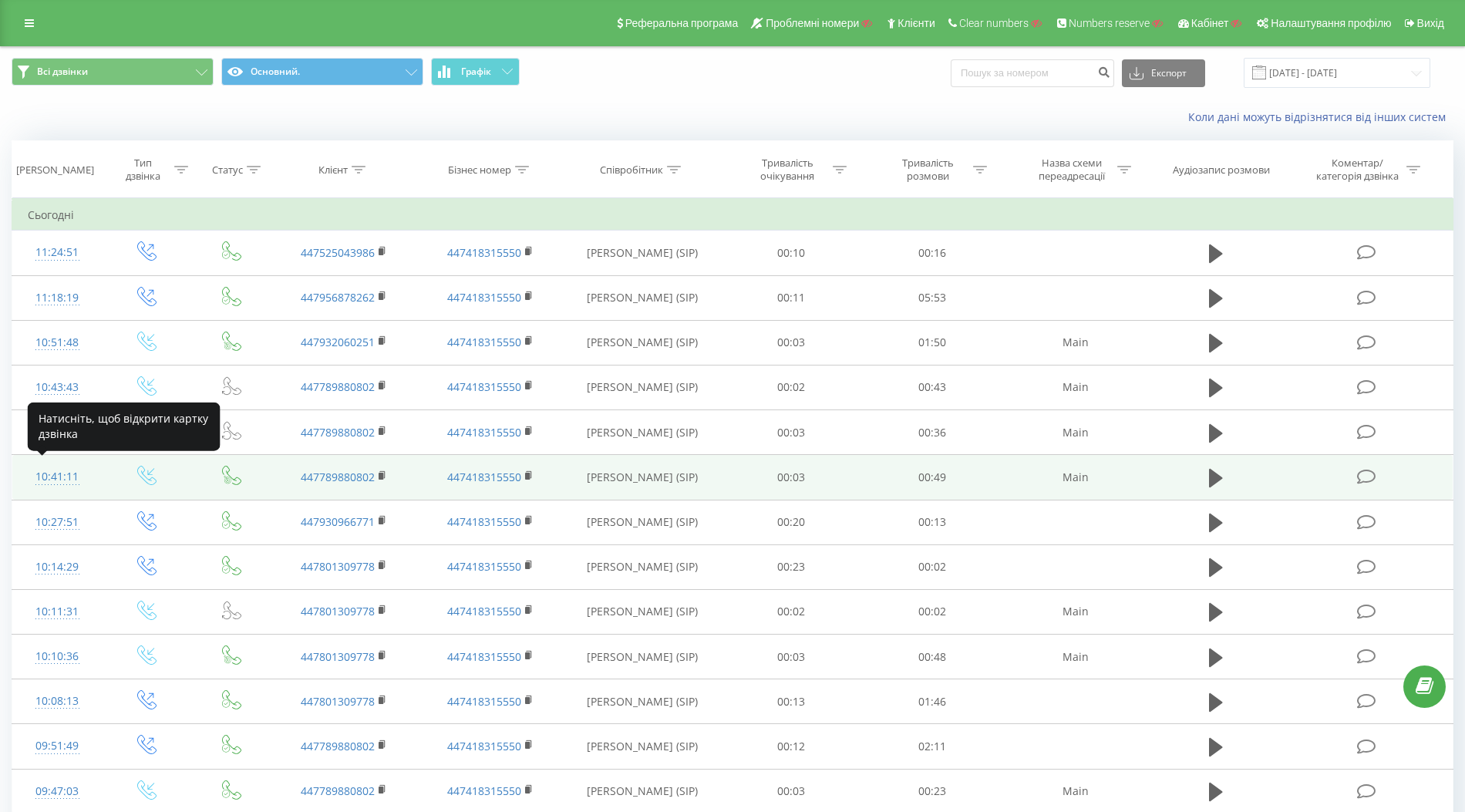
click at [52, 471] on div "10:41:11" at bounding box center [57, 476] width 58 height 30
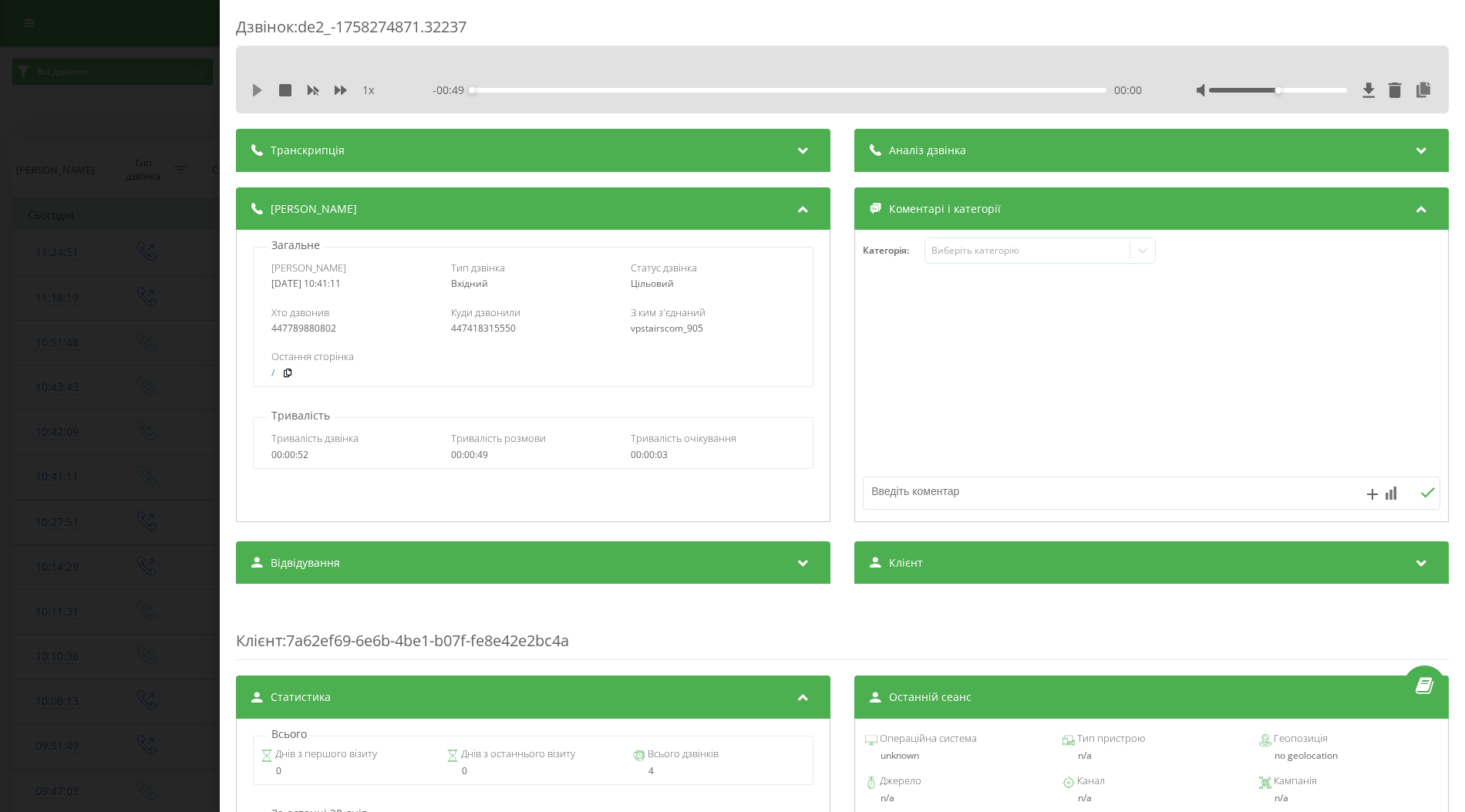
click at [257, 92] on icon at bounding box center [258, 90] width 10 height 13
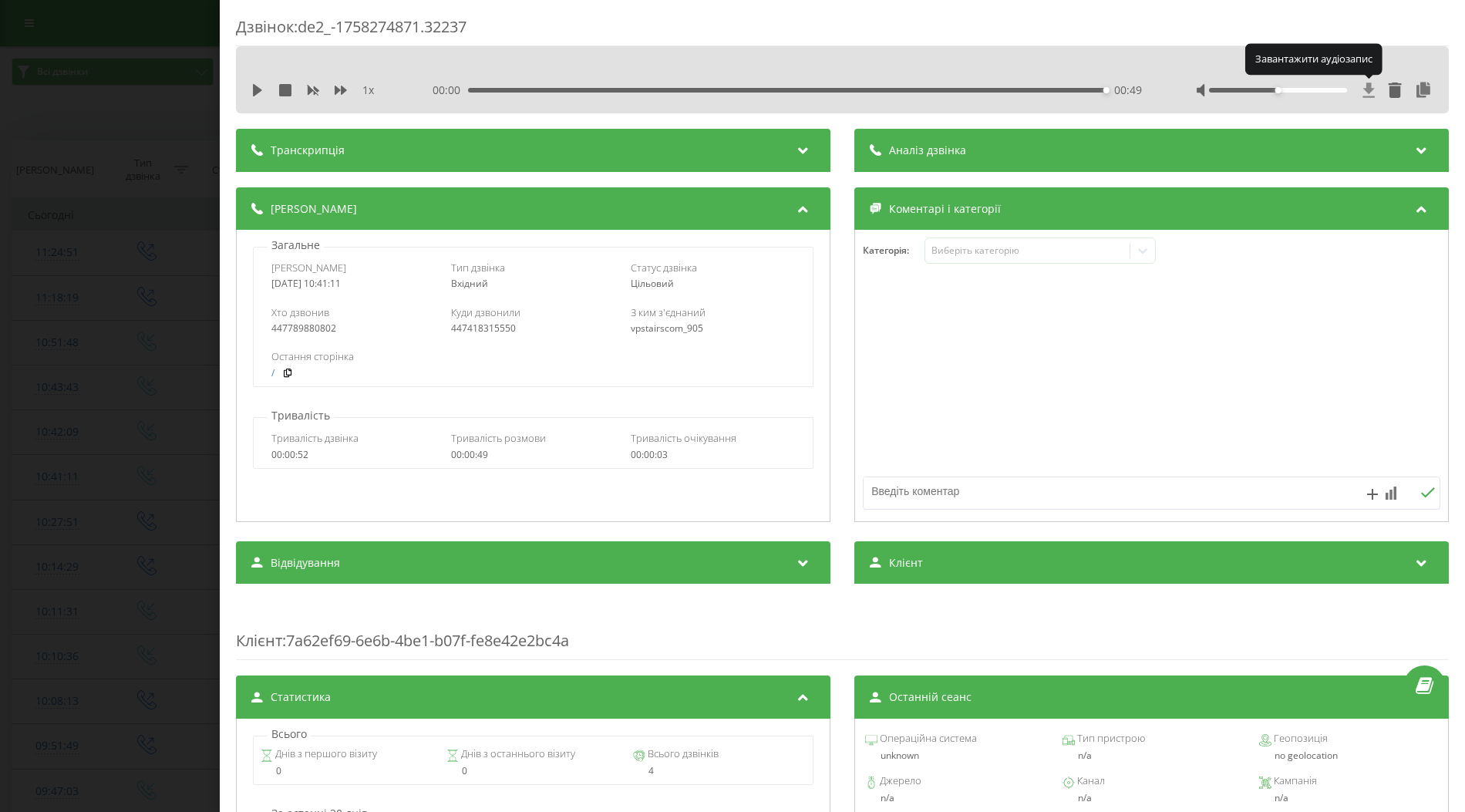
click at [1370, 91] on icon at bounding box center [1369, 89] width 12 height 15
